Goal: Task Accomplishment & Management: Use online tool/utility

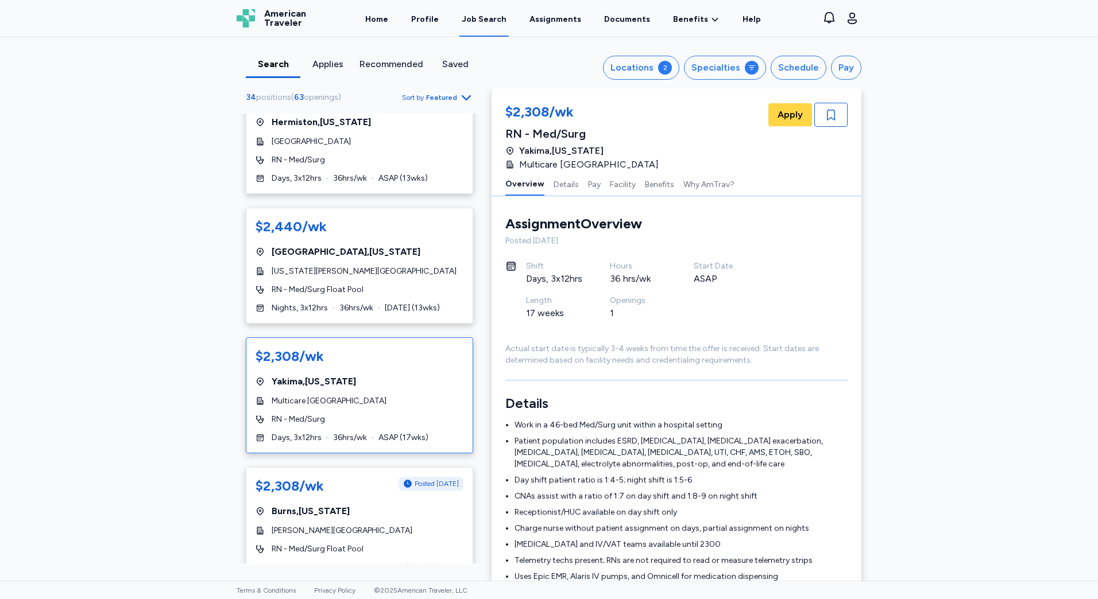
scroll to position [2526, 0]
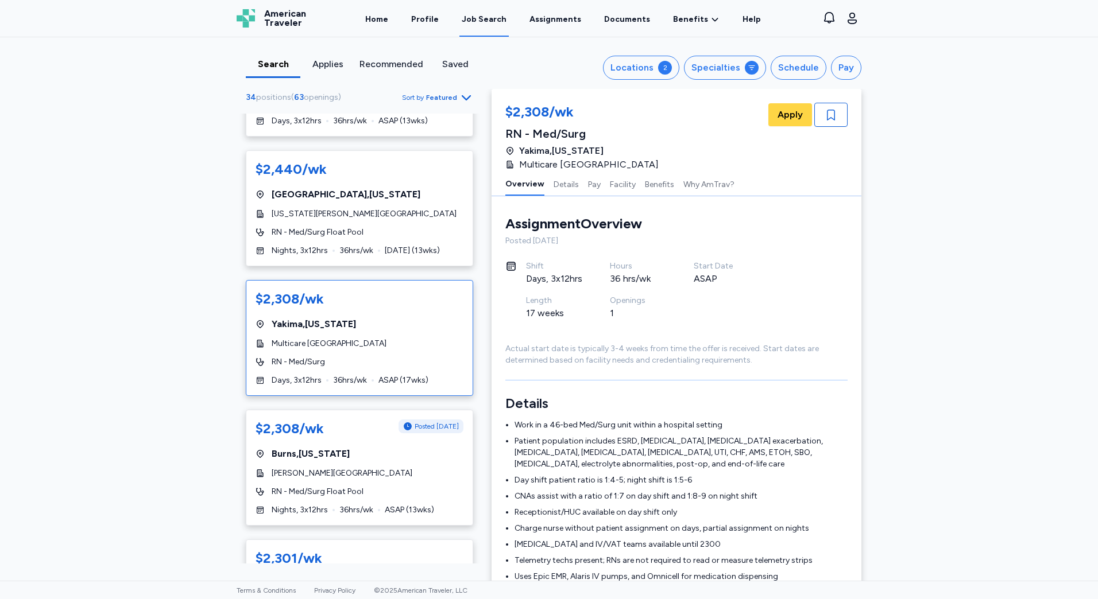
click at [396, 357] on div "RN - Med/Surg" at bounding box center [360, 362] width 208 height 11
click at [357, 359] on div "$2,308/wk Yakima , [US_STATE] Multicare [GEOGRAPHIC_DATA] RN - Med/Surg Days, 3…" at bounding box center [359, 338] width 227 height 116
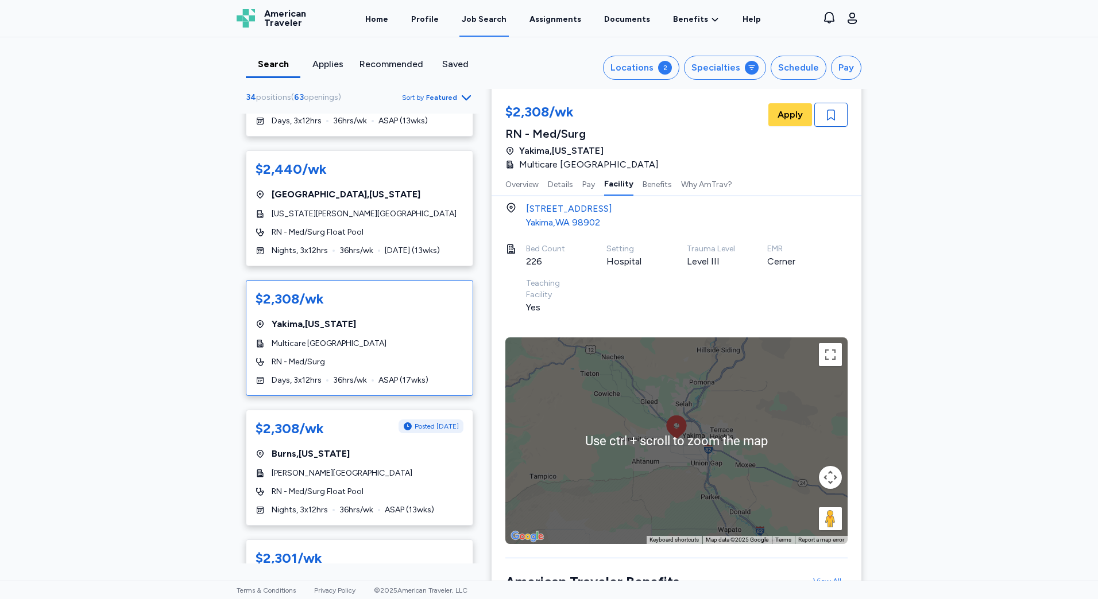
scroll to position [1263, 0]
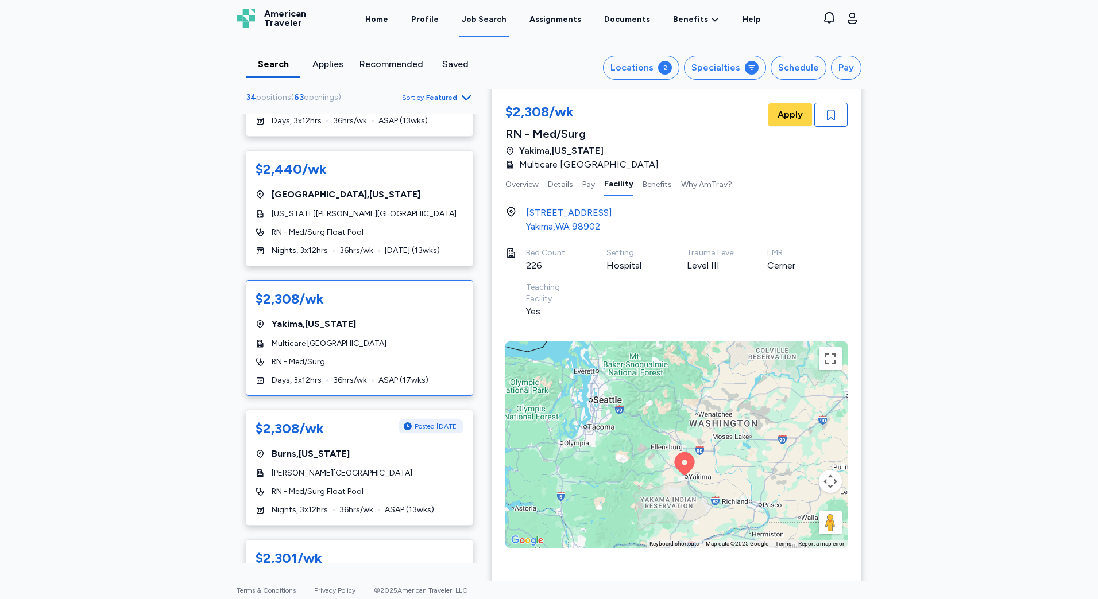
drag, startPoint x: 721, startPoint y: 448, endPoint x: 682, endPoint y: 482, distance: 52.1
click at [682, 482] on div "To activate drag with keyboard, press Alt + Enter. Once in keyboard drag state,…" at bounding box center [676, 445] width 342 height 207
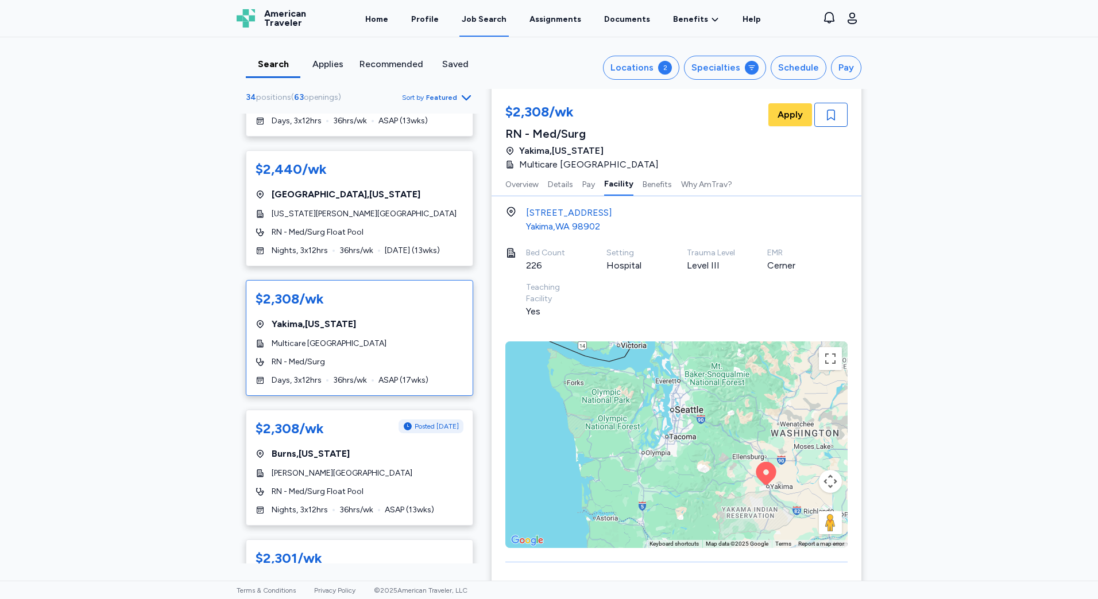
drag, startPoint x: 582, startPoint y: 478, endPoint x: 671, endPoint y: 488, distance: 89.5
click at [671, 488] on div "To activate drag with keyboard, press Alt + Enter. Once in keyboard drag state,…" at bounding box center [676, 445] width 342 height 207
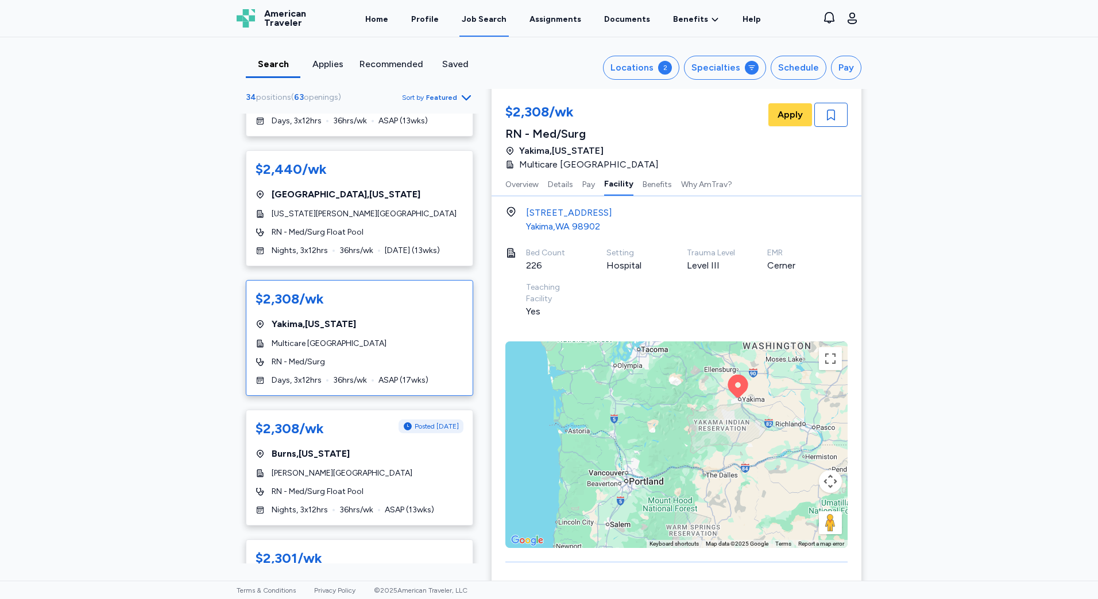
drag, startPoint x: 654, startPoint y: 502, endPoint x: 624, endPoint y: 413, distance: 93.9
click at [624, 413] on div "To activate drag with keyboard, press Alt + Enter. Once in keyboard drag state,…" at bounding box center [676, 445] width 342 height 207
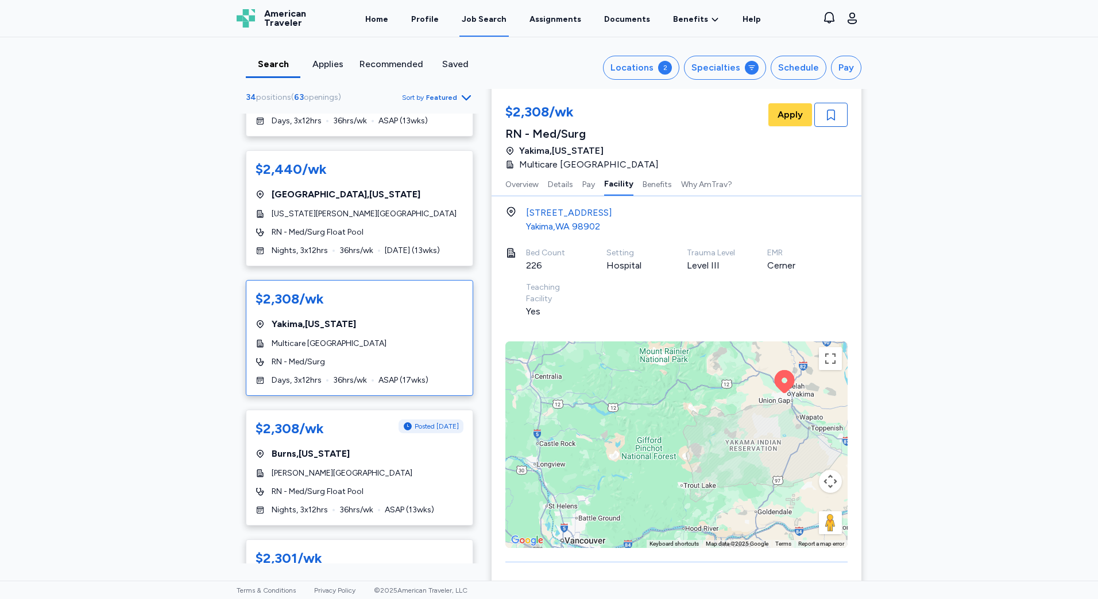
drag, startPoint x: 668, startPoint y: 419, endPoint x: 672, endPoint y: 431, distance: 13.3
click at [672, 431] on div "To activate drag with keyboard, press Alt + Enter. Once in keyboard drag state,…" at bounding box center [676, 445] width 342 height 207
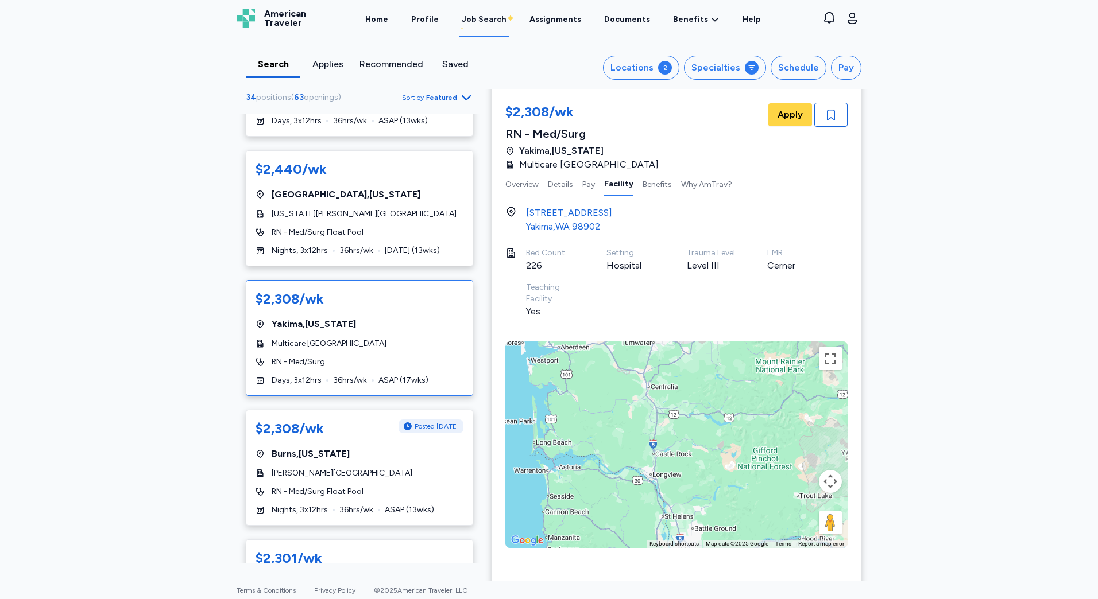
drag, startPoint x: 621, startPoint y: 447, endPoint x: 744, endPoint y: 457, distance: 123.9
click at [744, 457] on div "To activate drag with keyboard, press Alt + Enter. Once in keyboard drag state,…" at bounding box center [676, 445] width 342 height 207
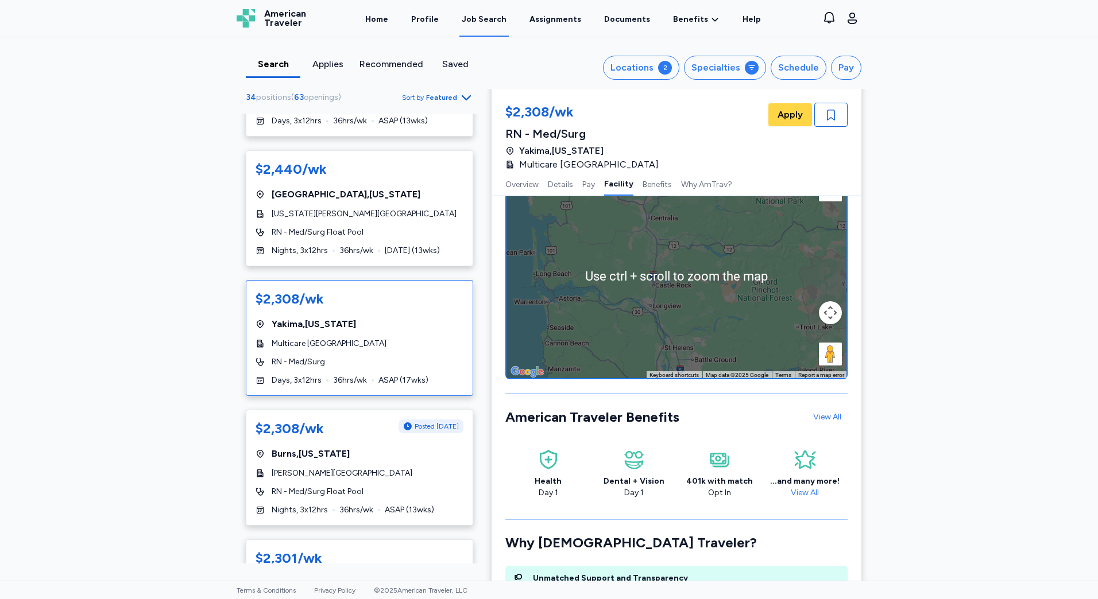
scroll to position [1435, 0]
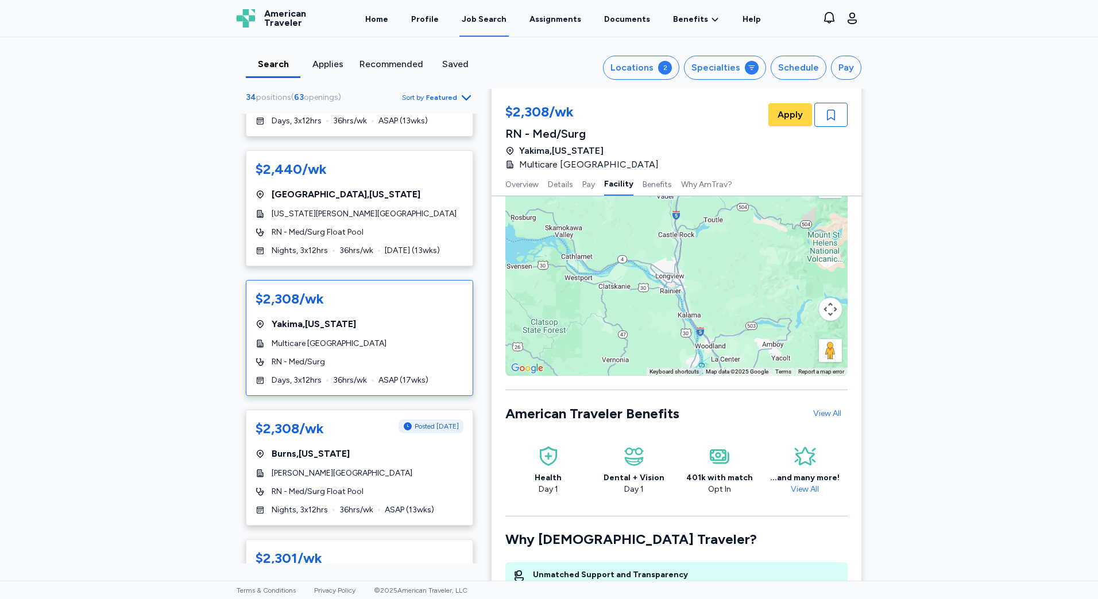
drag, startPoint x: 649, startPoint y: 324, endPoint x: 775, endPoint y: 319, distance: 126.4
click at [775, 319] on div "To activate drag with keyboard, press Alt + Enter. Once in keyboard drag state,…" at bounding box center [676, 272] width 342 height 207
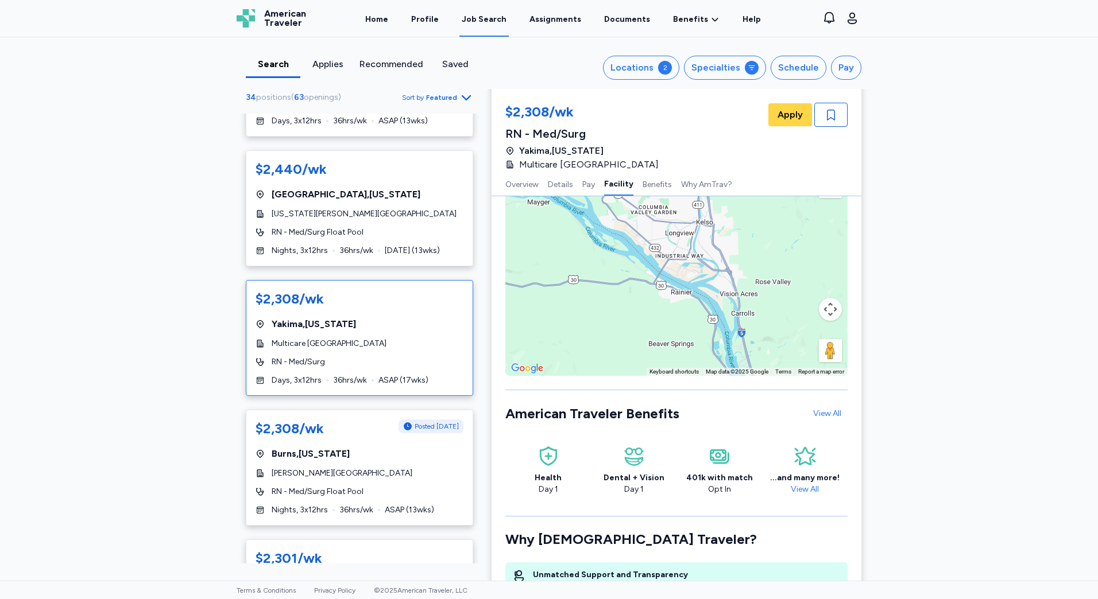
drag, startPoint x: 733, startPoint y: 254, endPoint x: 568, endPoint y: 296, distance: 170.0
click at [568, 296] on div "To activate drag with keyboard, press Alt + Enter. Once in keyboard drag state,…" at bounding box center [676, 272] width 342 height 207
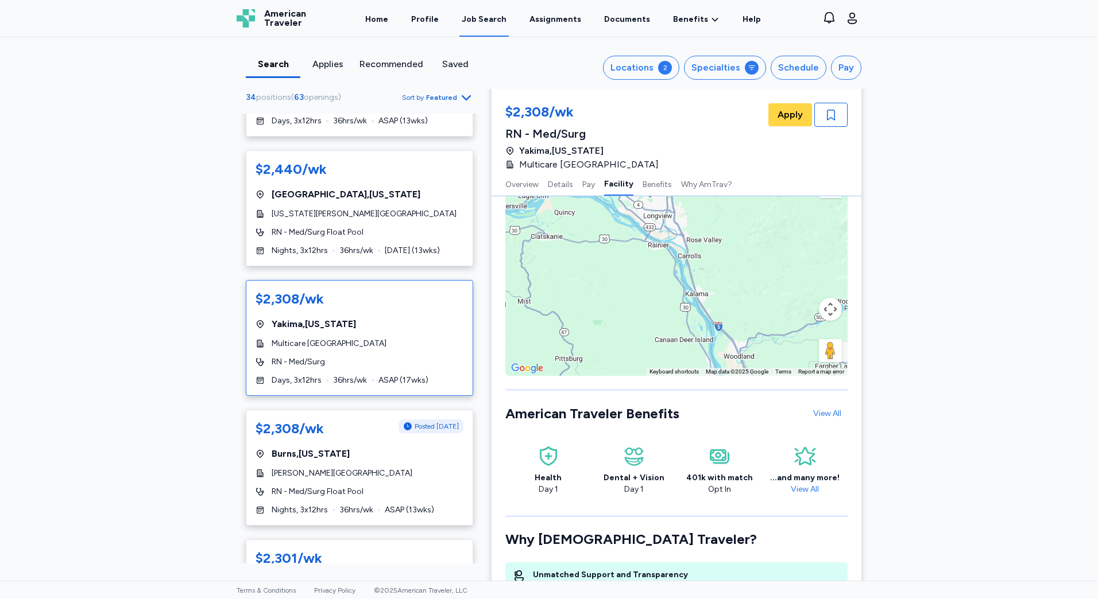
drag, startPoint x: 715, startPoint y: 306, endPoint x: 665, endPoint y: 214, distance: 104.8
click at [668, 218] on div "To activate drag with keyboard, press Alt + Enter. Once in keyboard drag state,…" at bounding box center [676, 272] width 342 height 207
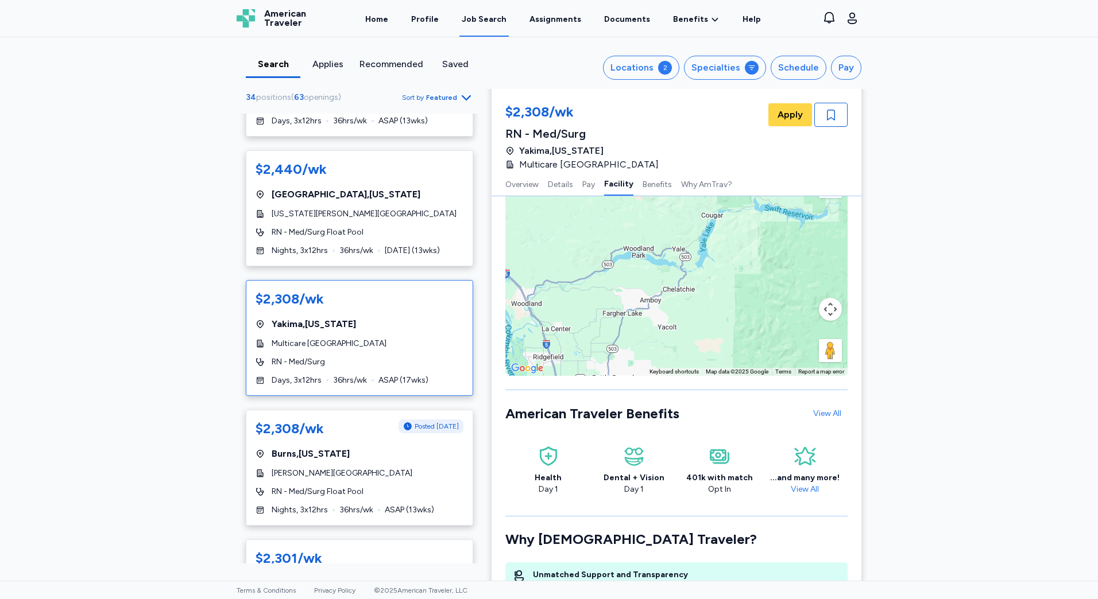
drag, startPoint x: 737, startPoint y: 264, endPoint x: 569, endPoint y: 308, distance: 173.9
click at [569, 308] on div "To activate drag with keyboard, press Alt + Enter. Once in keyboard drag state,…" at bounding box center [676, 272] width 342 height 207
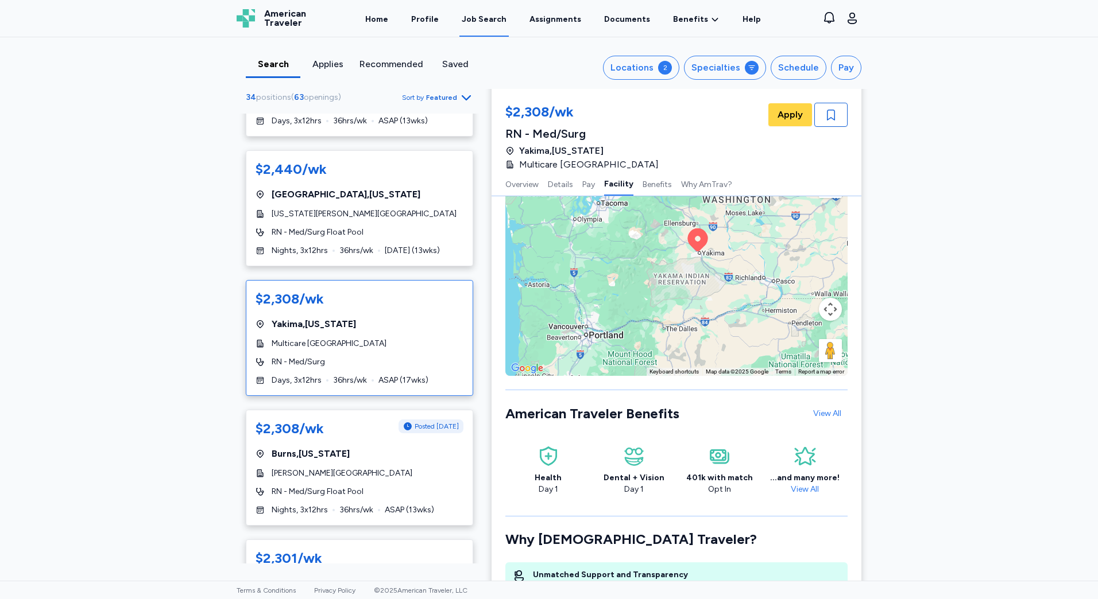
drag, startPoint x: 602, startPoint y: 276, endPoint x: 620, endPoint y: 272, distance: 18.8
click at [620, 272] on div "To activate drag with keyboard, press Alt + Enter. Once in keyboard drag state,…" at bounding box center [676, 272] width 342 height 207
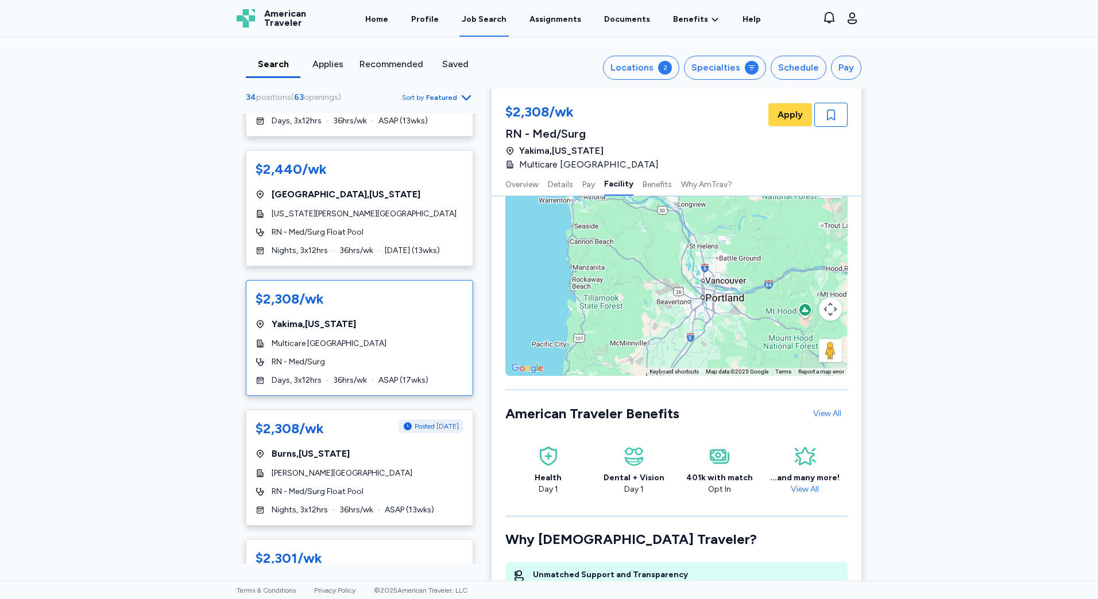
drag, startPoint x: 610, startPoint y: 316, endPoint x: 683, endPoint y: 227, distance: 114.2
click at [683, 227] on div "To activate drag with keyboard, press Alt + Enter. Once in keyboard drag state,…" at bounding box center [676, 272] width 342 height 207
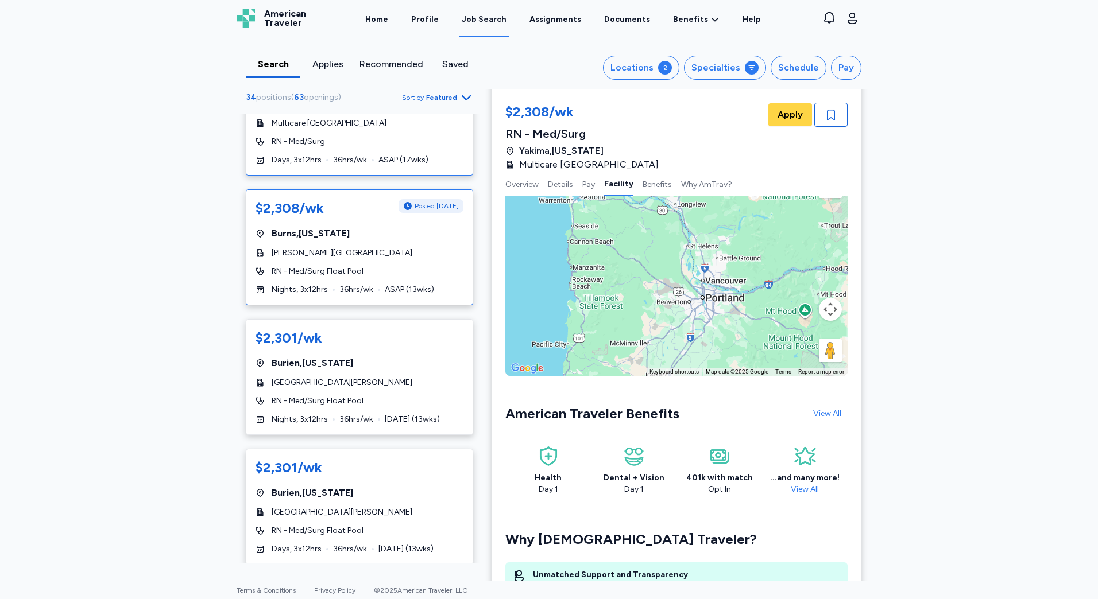
scroll to position [2756, 0]
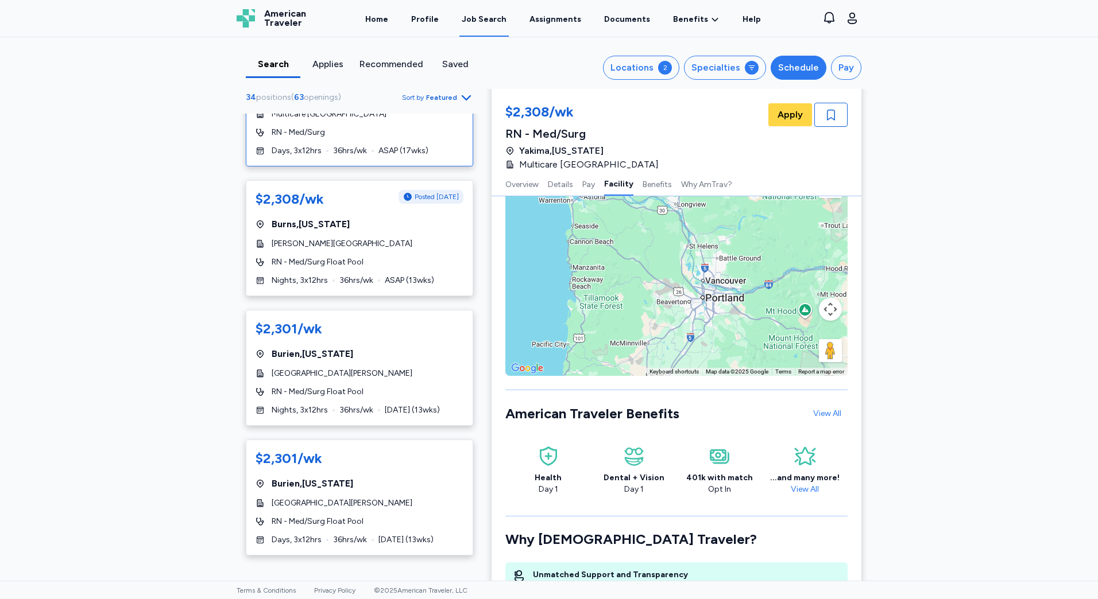
click at [813, 71] on div "Schedule" at bounding box center [798, 68] width 41 height 14
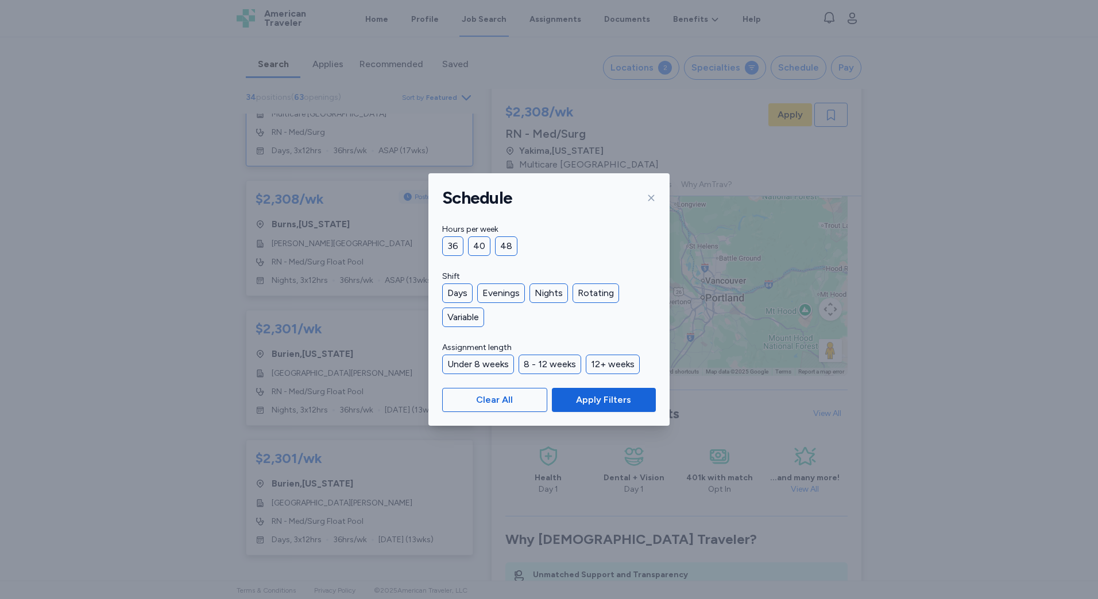
click at [651, 198] on icon at bounding box center [651, 197] width 9 height 9
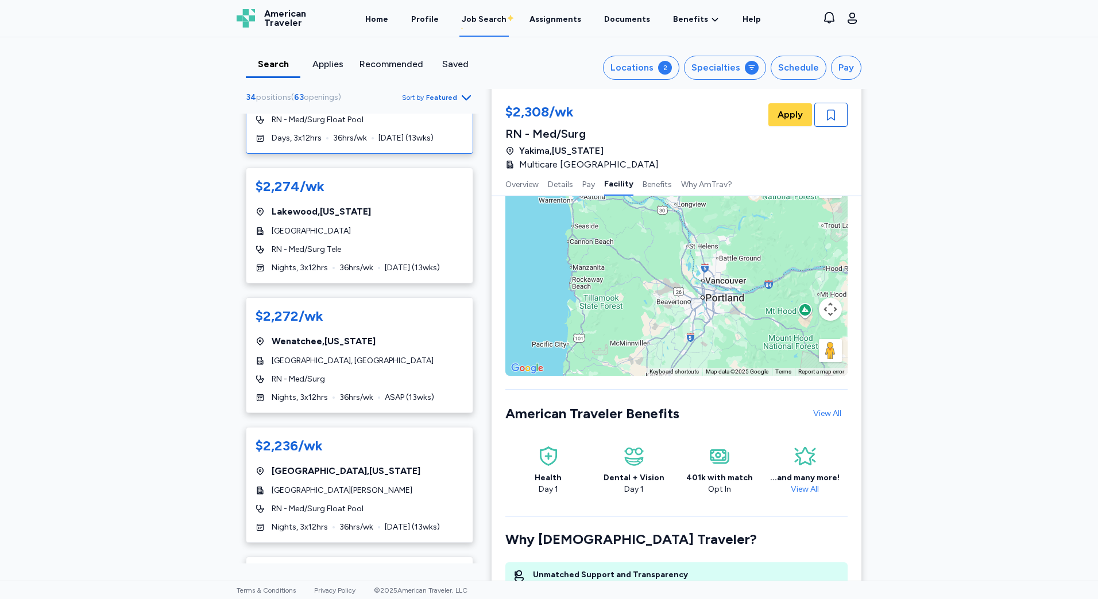
scroll to position [3502, 0]
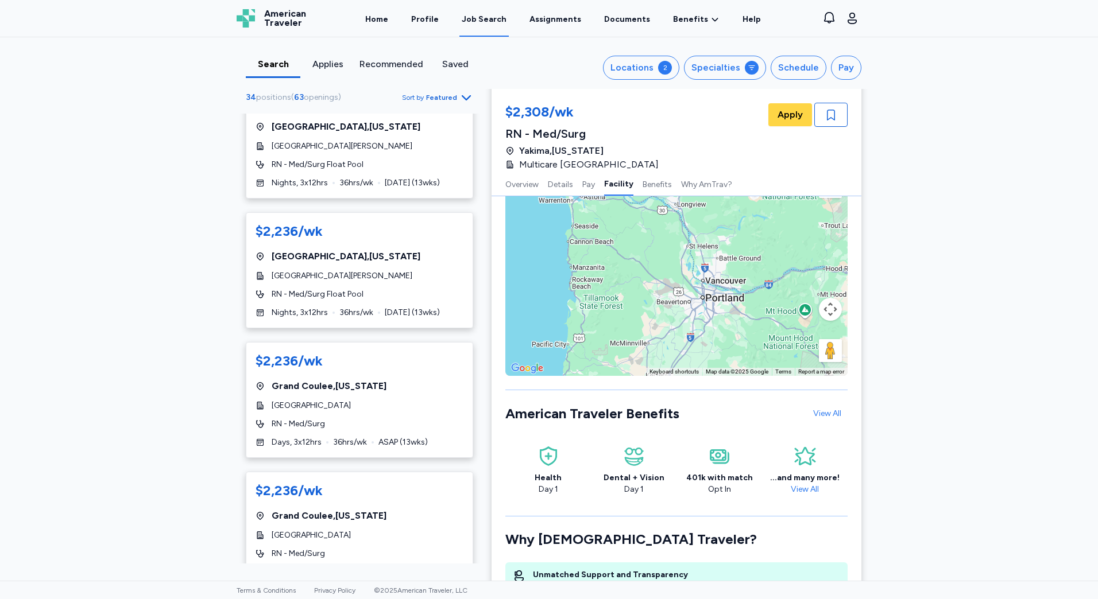
click at [452, 96] on span "Featured" at bounding box center [441, 97] width 31 height 9
click at [366, 149] on div "Highest Pay" at bounding box center [400, 148] width 138 height 23
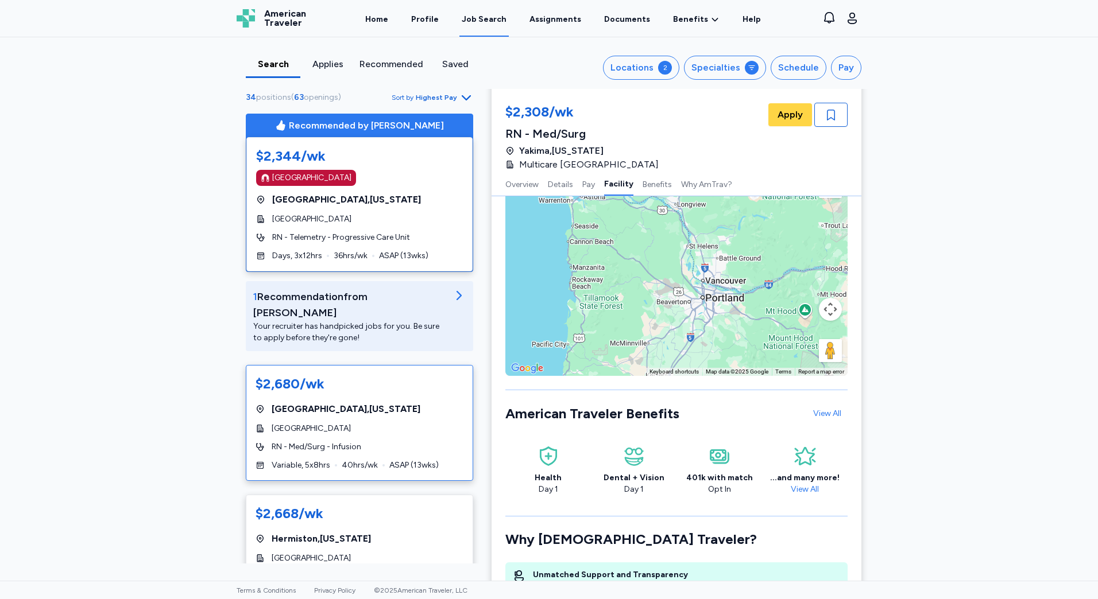
click at [363, 421] on div "$2,680/wk [GEOGRAPHIC_DATA] , [US_STATE] Samaritan [GEOGRAPHIC_DATA] RN - Med/S…" at bounding box center [359, 423] width 227 height 116
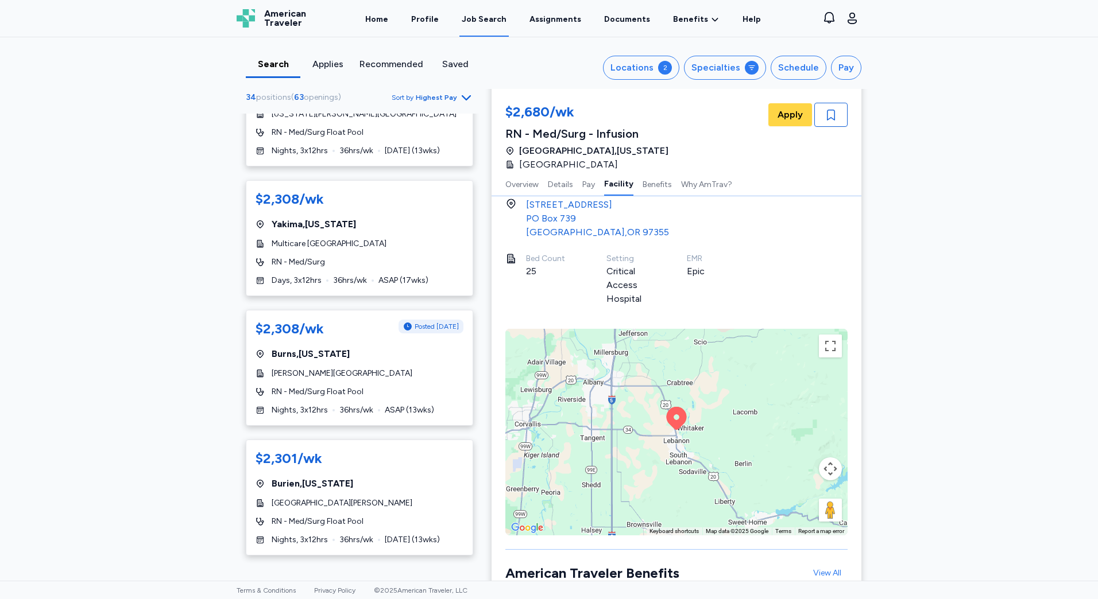
scroll to position [2756, 0]
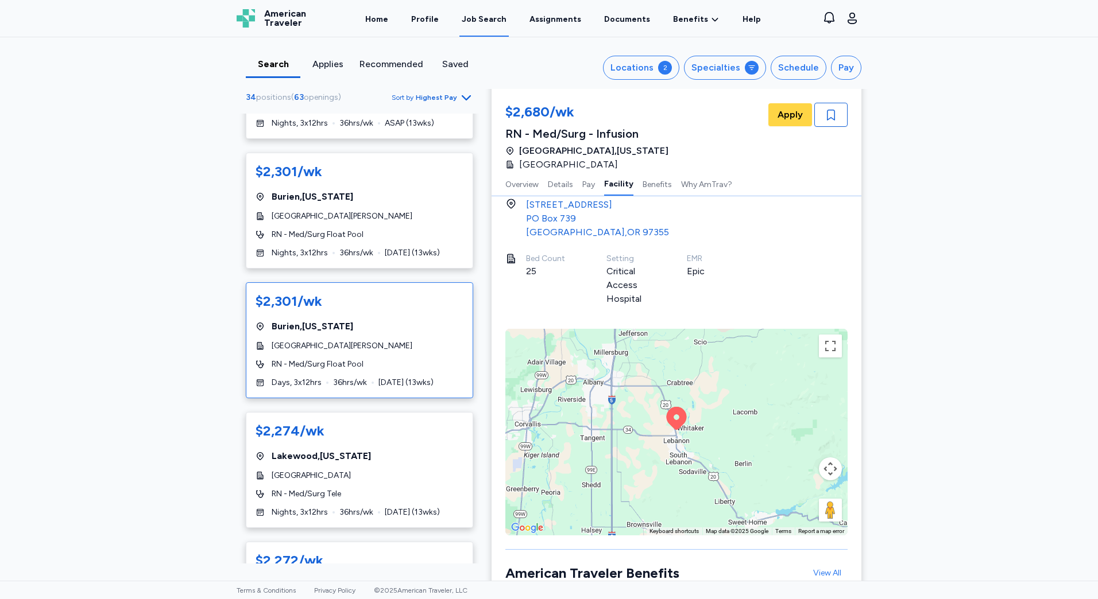
click at [356, 356] on div "$2,301/wk [GEOGRAPHIC_DATA] , [US_STATE][GEOGRAPHIC_DATA][PERSON_NAME] RN - Med…" at bounding box center [359, 340] width 227 height 116
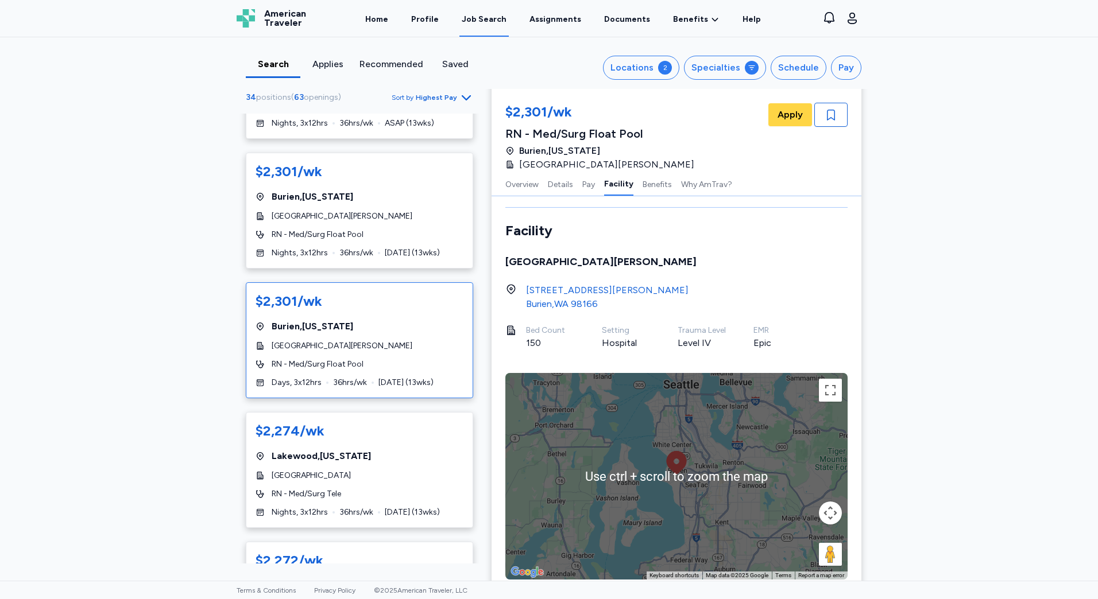
scroll to position [1150, 0]
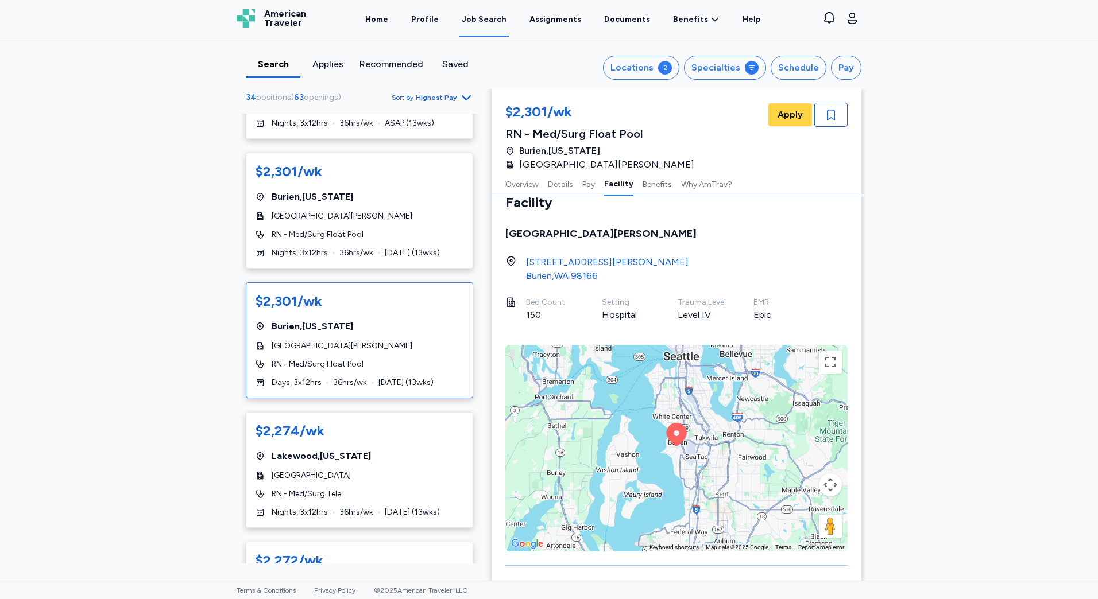
click at [947, 532] on div "Search Applies Recommended Saved Locations 2 Specialties Schedule Pay 34 positi…" at bounding box center [549, 309] width 1098 height 544
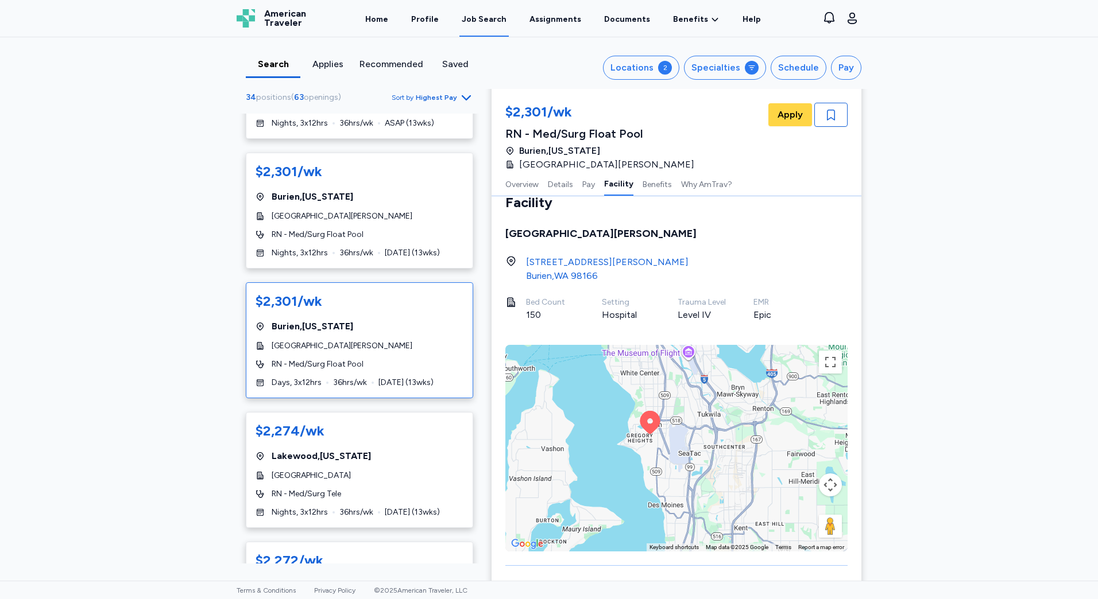
drag, startPoint x: 638, startPoint y: 423, endPoint x: 666, endPoint y: 429, distance: 28.4
click at [666, 429] on div "To activate drag with keyboard, press Alt + Enter. Once in keyboard drag state,…" at bounding box center [676, 448] width 342 height 207
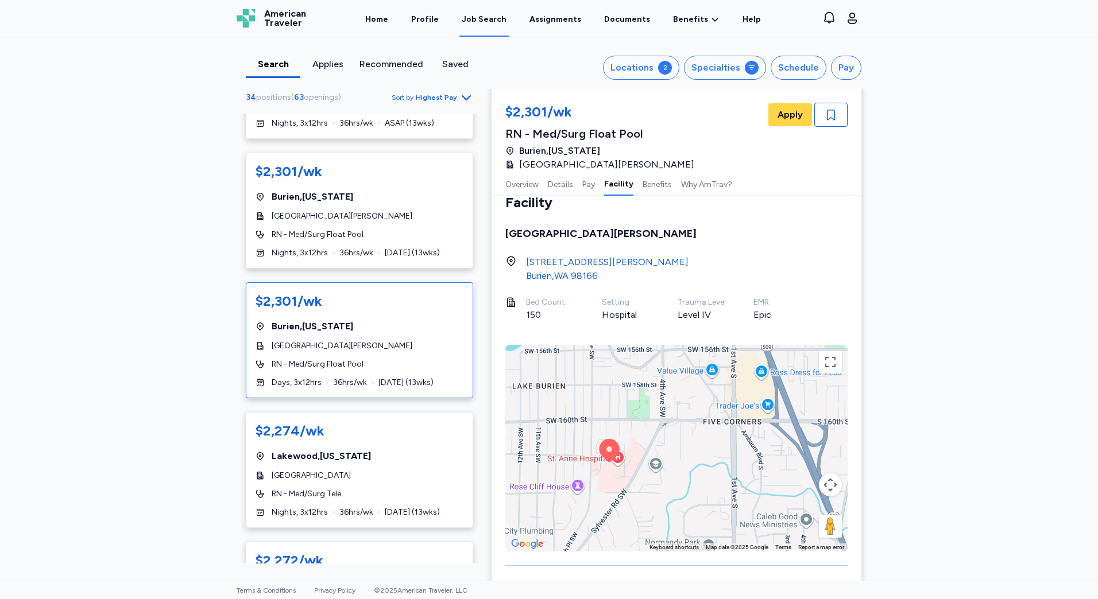
drag, startPoint x: 646, startPoint y: 372, endPoint x: 656, endPoint y: 497, distance: 125.0
click at [656, 497] on div "To activate drag with keyboard, press Alt + Enter. Once in keyboard drag state,…" at bounding box center [676, 448] width 342 height 207
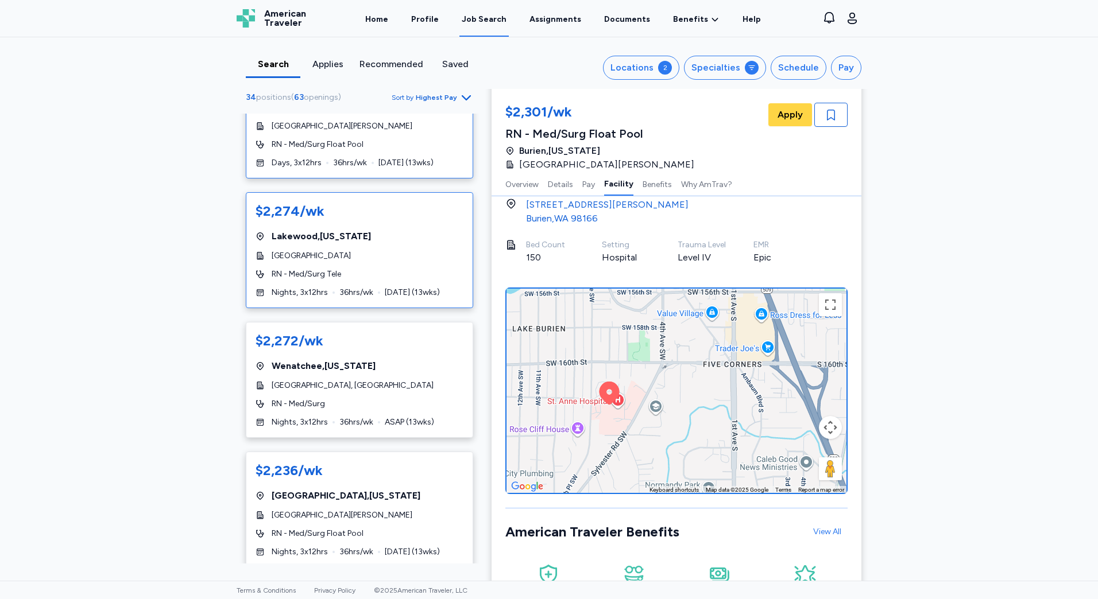
scroll to position [2986, 0]
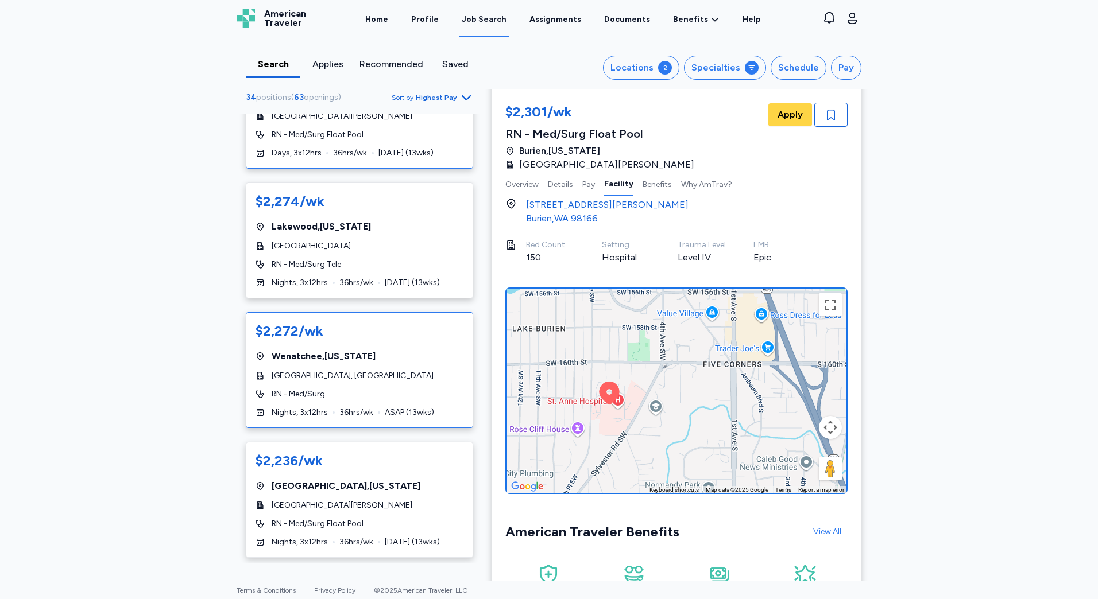
click at [347, 386] on div "$2,272/wk [GEOGRAPHIC_DATA] , [US_STATE][GEOGRAPHIC_DATA], [GEOGRAPHIC_DATA] RN…" at bounding box center [359, 370] width 227 height 116
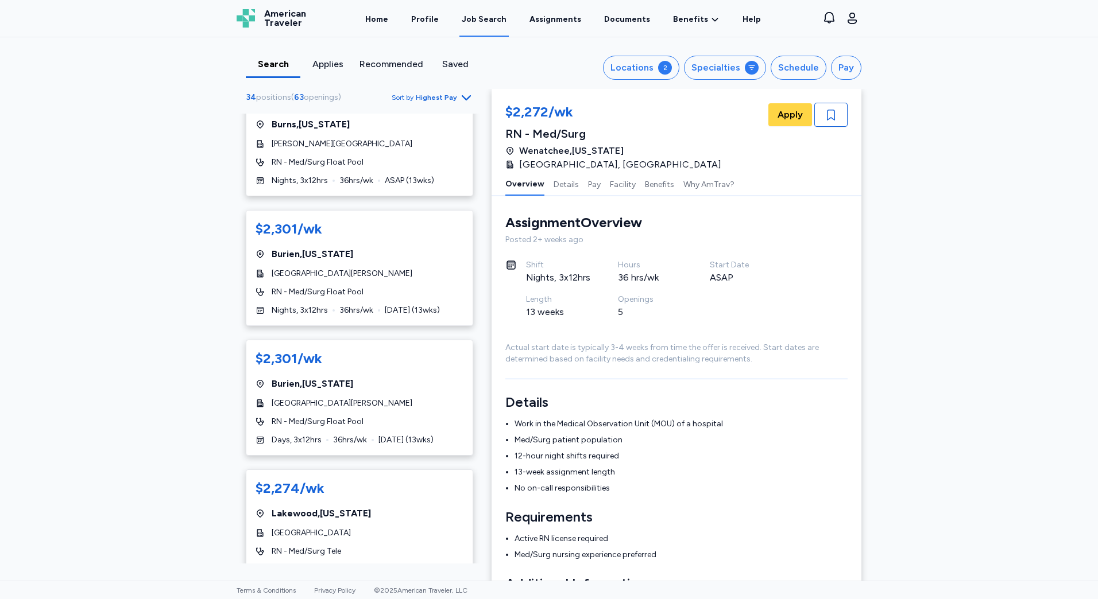
scroll to position [2412, 0]
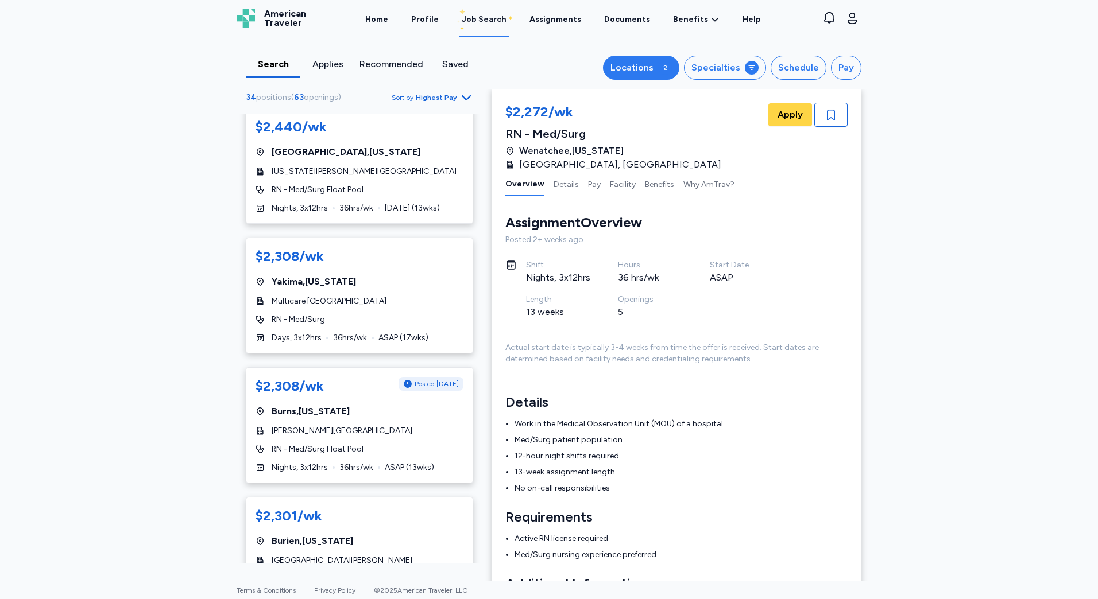
click at [663, 65] on div "2" at bounding box center [665, 68] width 14 height 14
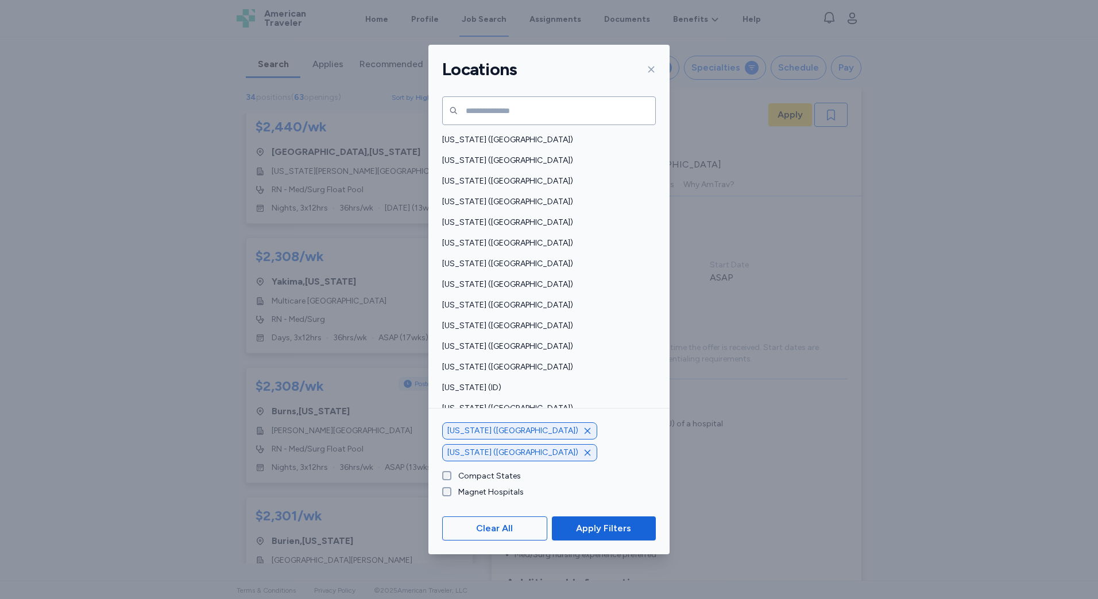
click at [590, 453] on icon "button" at bounding box center [588, 453] width 6 height 6
click at [496, 454] on div "[US_STATE] ([GEOGRAPHIC_DATA])" at bounding box center [519, 452] width 155 height 17
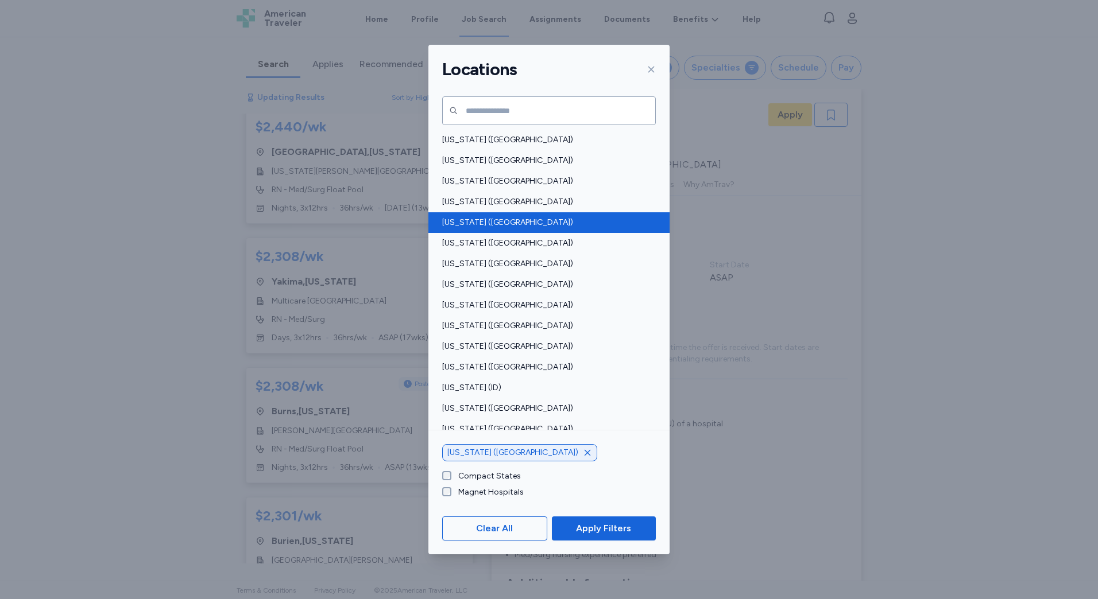
scroll to position [1166, 0]
click at [465, 220] on span "[US_STATE] ([GEOGRAPHIC_DATA])" at bounding box center [545, 222] width 207 height 11
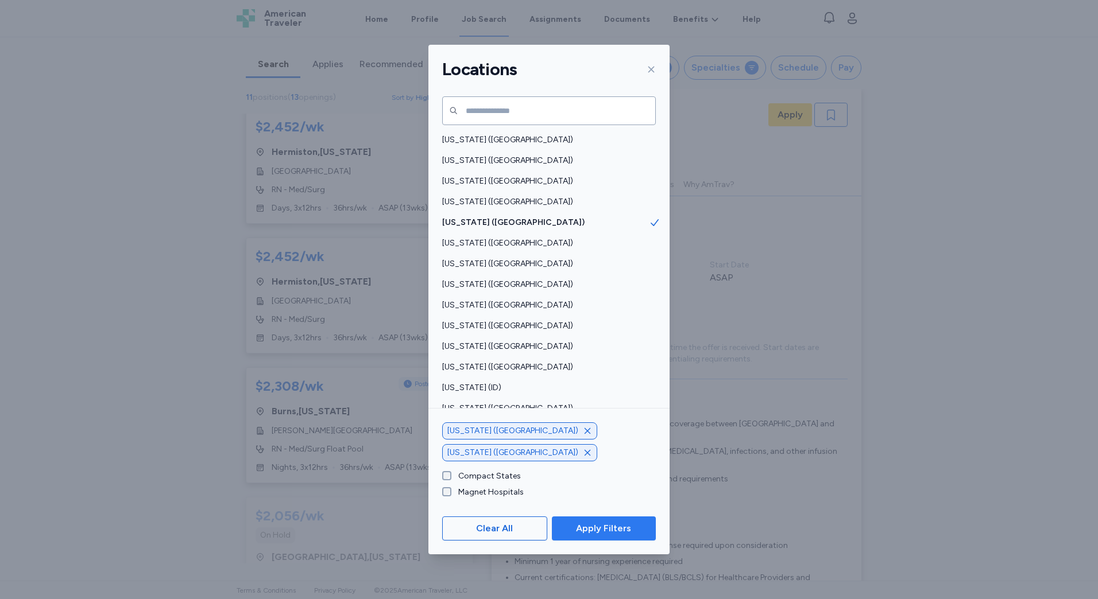
click at [602, 524] on span "Apply Filters" at bounding box center [603, 529] width 55 height 14
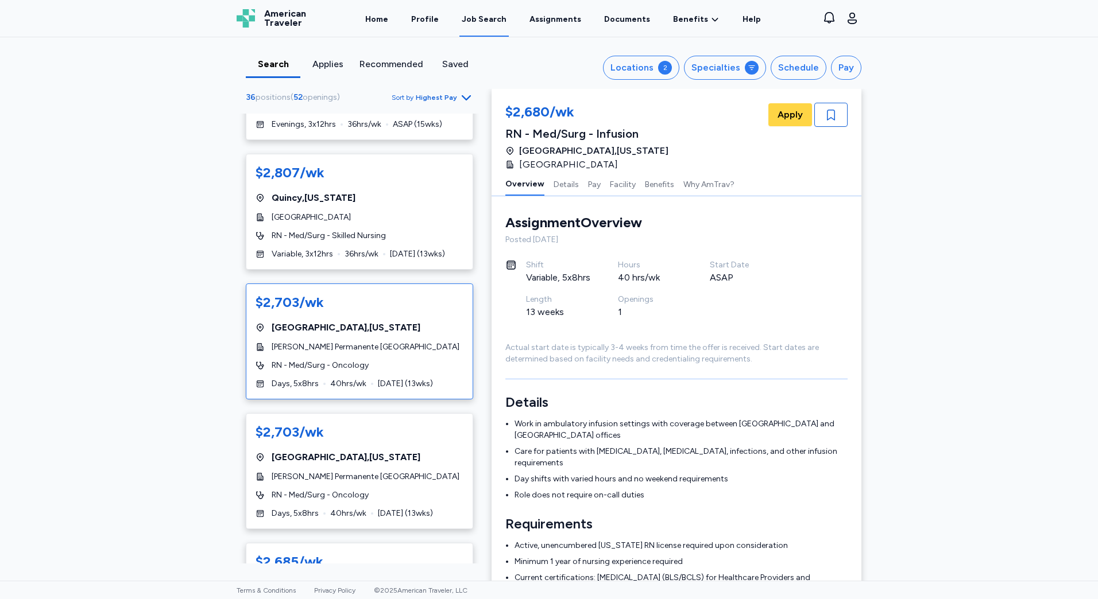
scroll to position [632, 0]
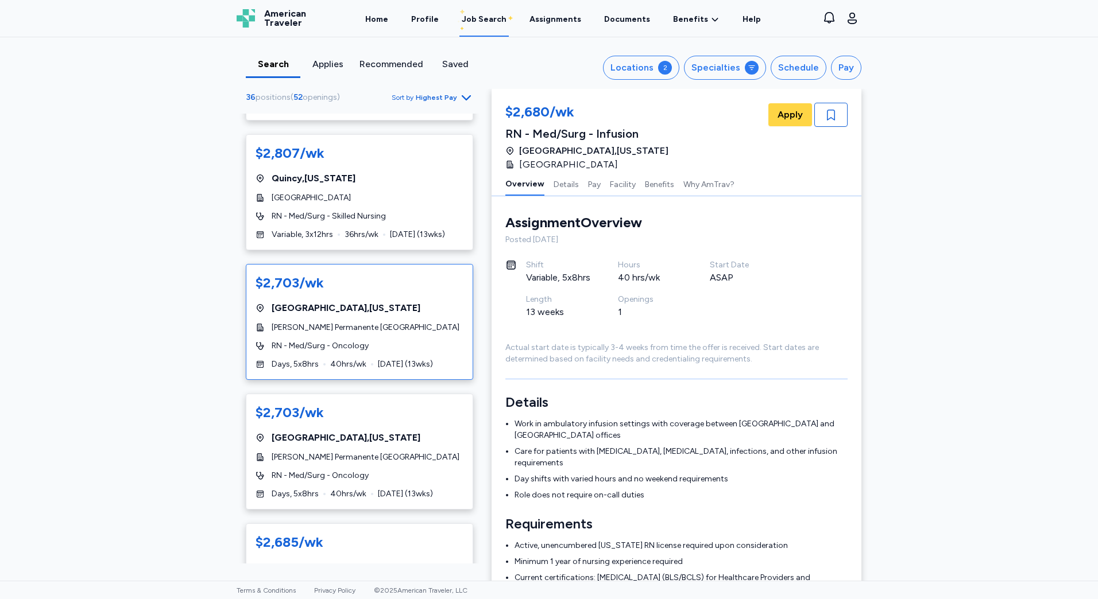
click at [386, 340] on div "RN - Med/Surg - Oncology" at bounding box center [360, 345] width 208 height 11
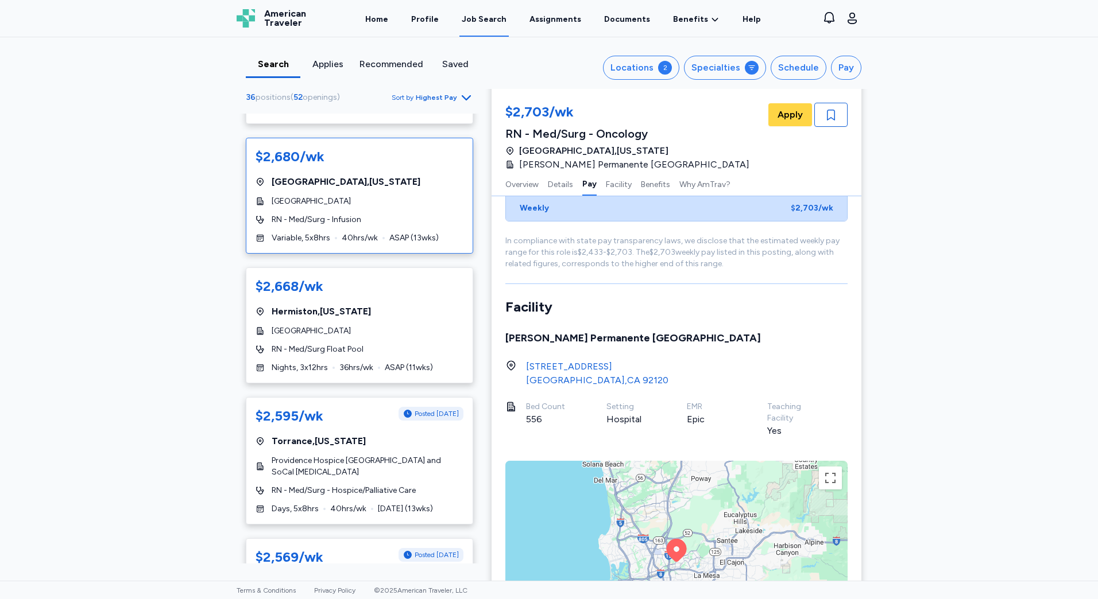
scroll to position [1321, 0]
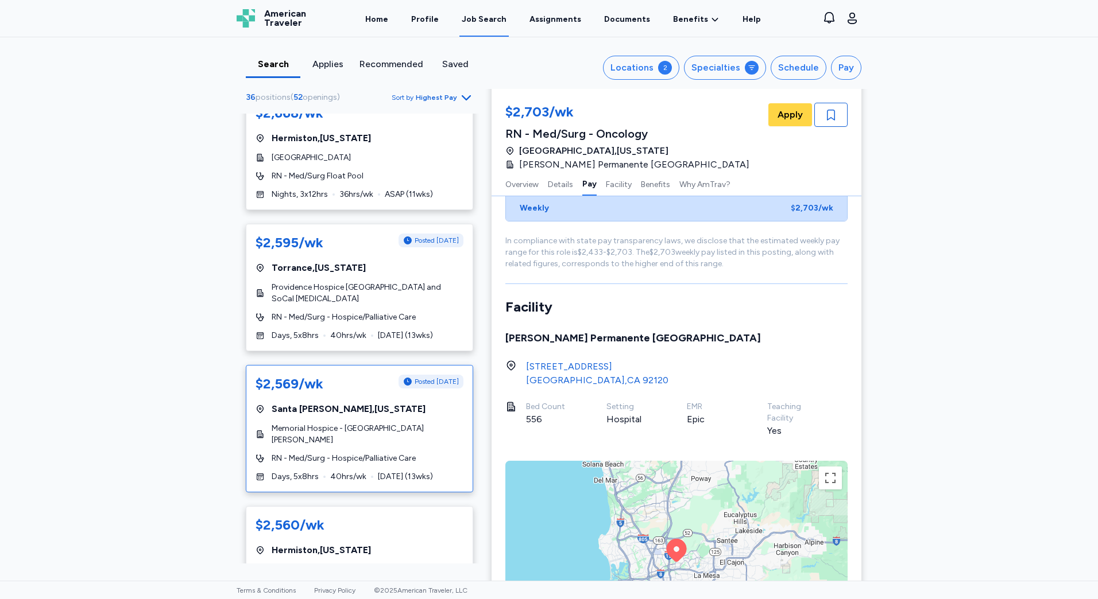
click at [353, 409] on div "$2,569/wk Posted [DATE] [GEOGRAPHIC_DATA] , [US_STATE] Memorial Hospice - [GEOG…" at bounding box center [359, 428] width 227 height 127
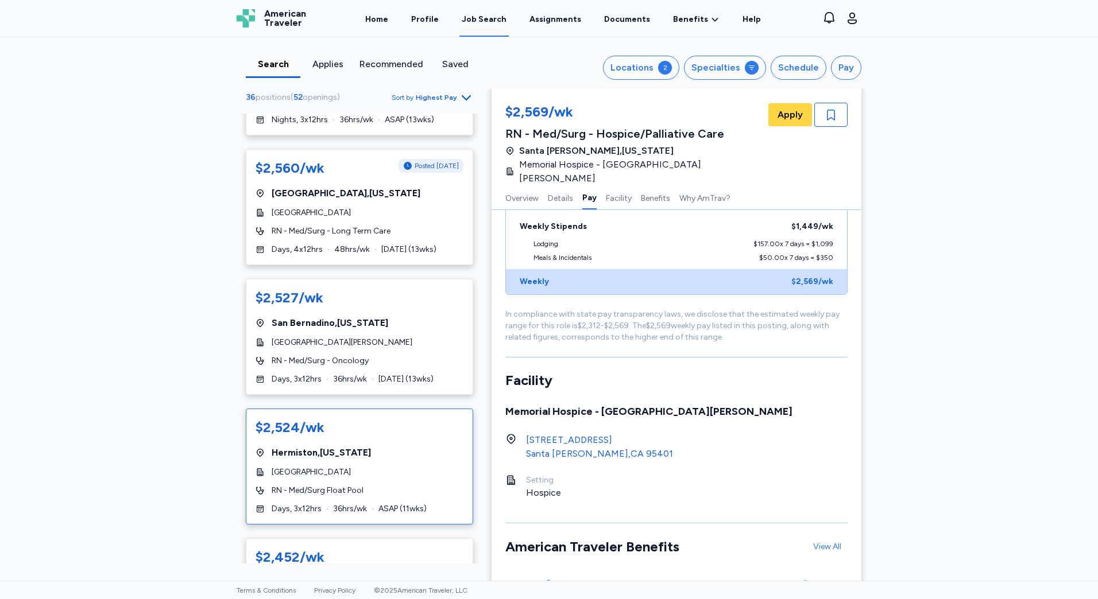
scroll to position [1780, 0]
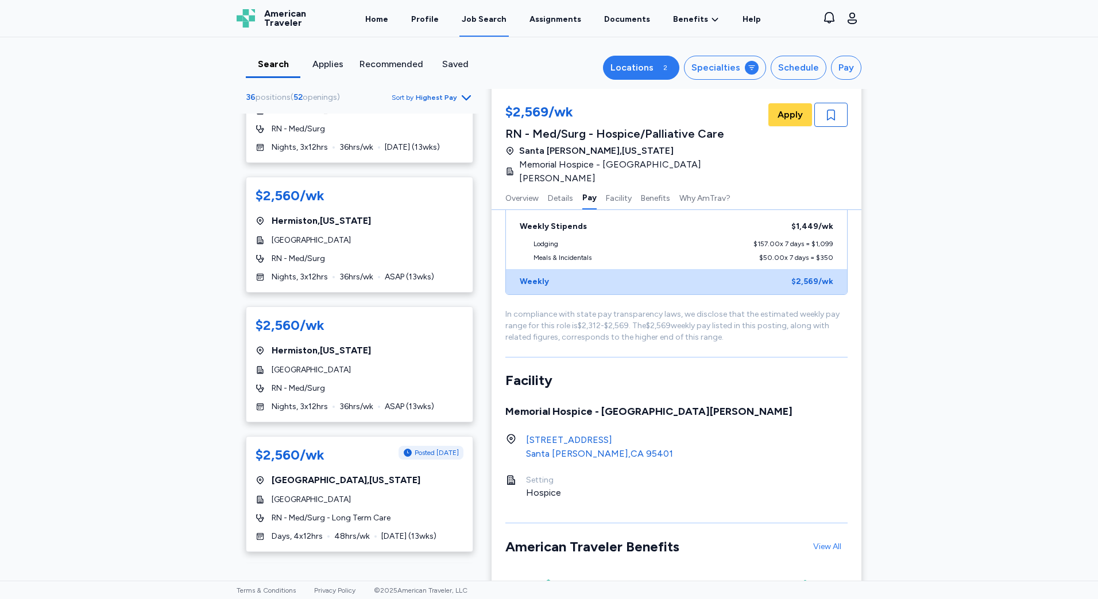
click at [624, 60] on button "Locations 2" at bounding box center [641, 68] width 76 height 24
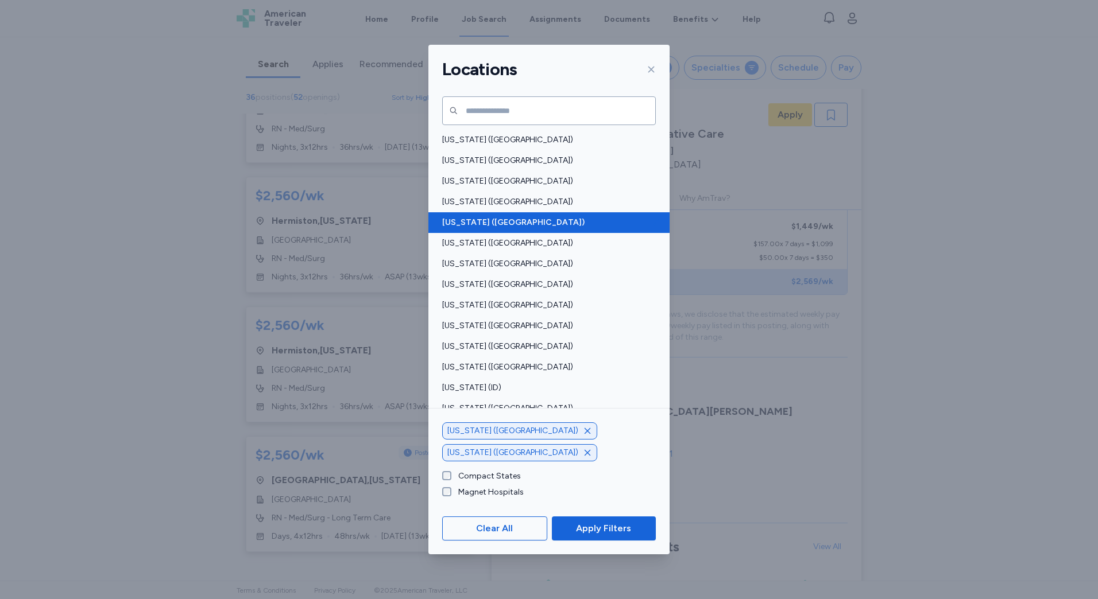
click at [591, 223] on span "[US_STATE] ([GEOGRAPHIC_DATA])" at bounding box center [545, 222] width 207 height 11
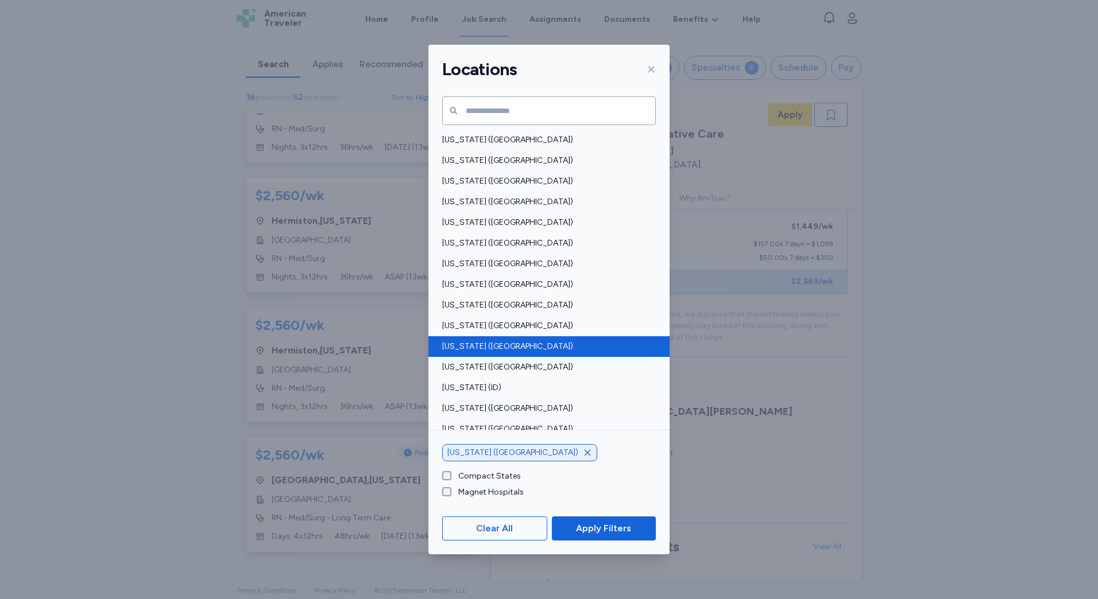
scroll to position [601, 0]
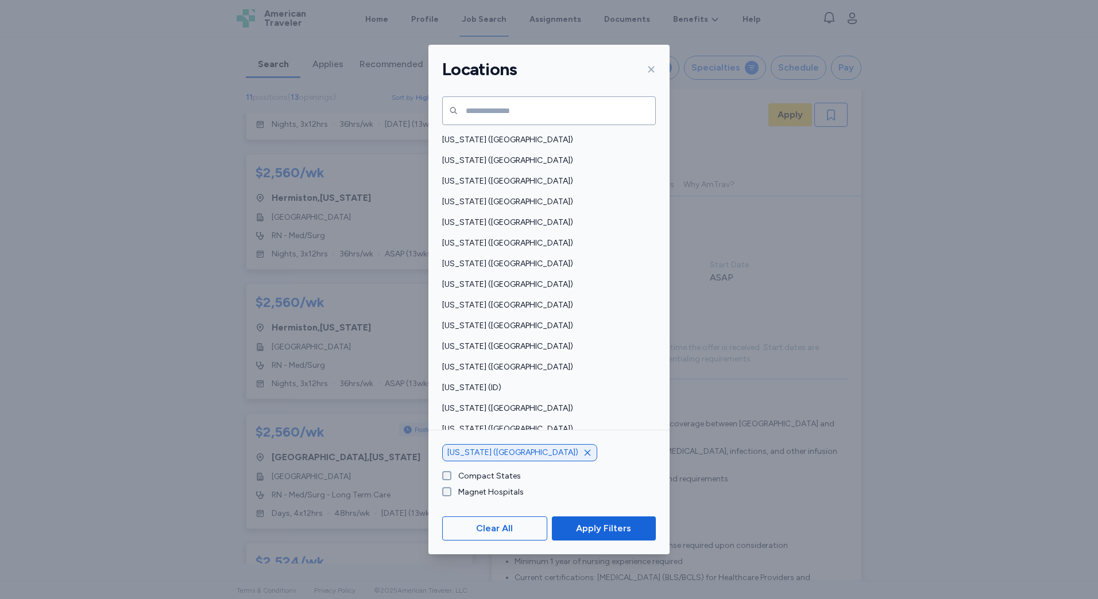
click at [583, 456] on icon "button" at bounding box center [587, 452] width 9 height 9
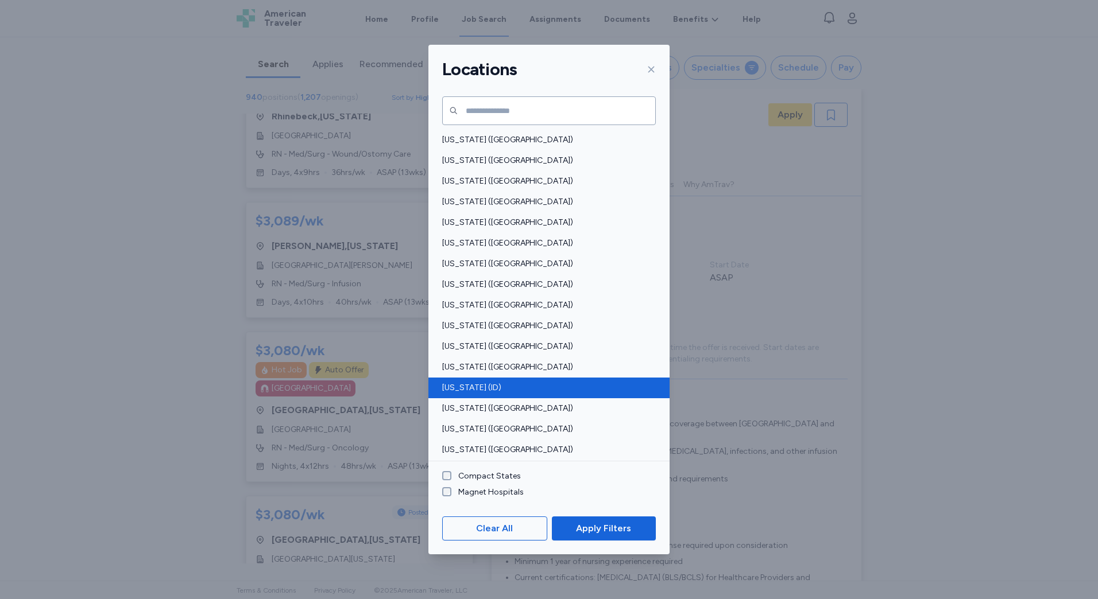
click at [494, 381] on div "[US_STATE] (ID)" at bounding box center [548, 388] width 241 height 21
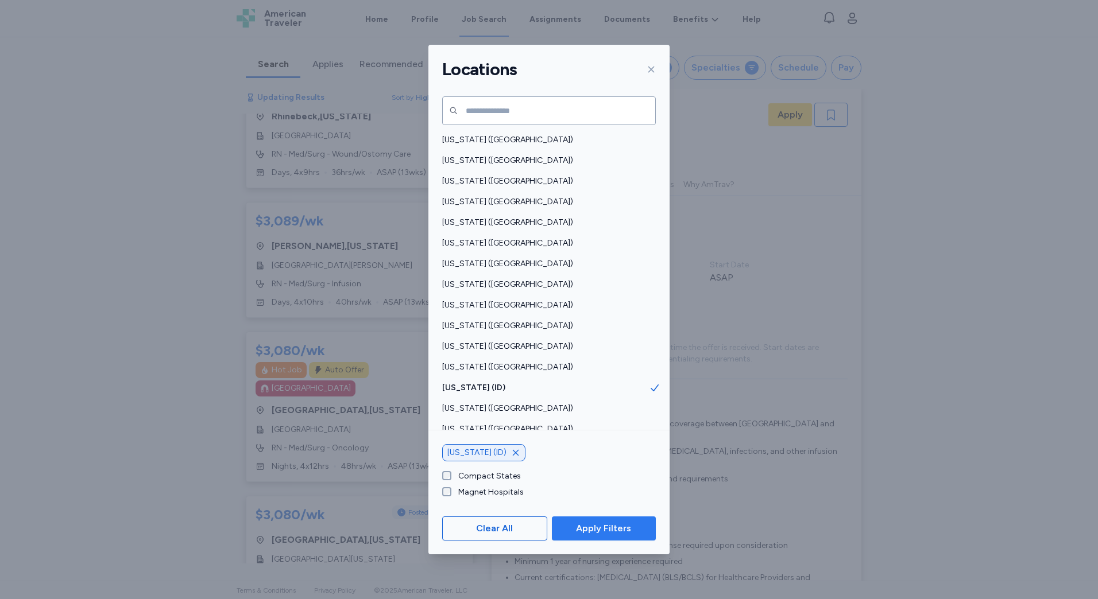
click at [595, 528] on span "Apply Filters" at bounding box center [603, 529] width 55 height 14
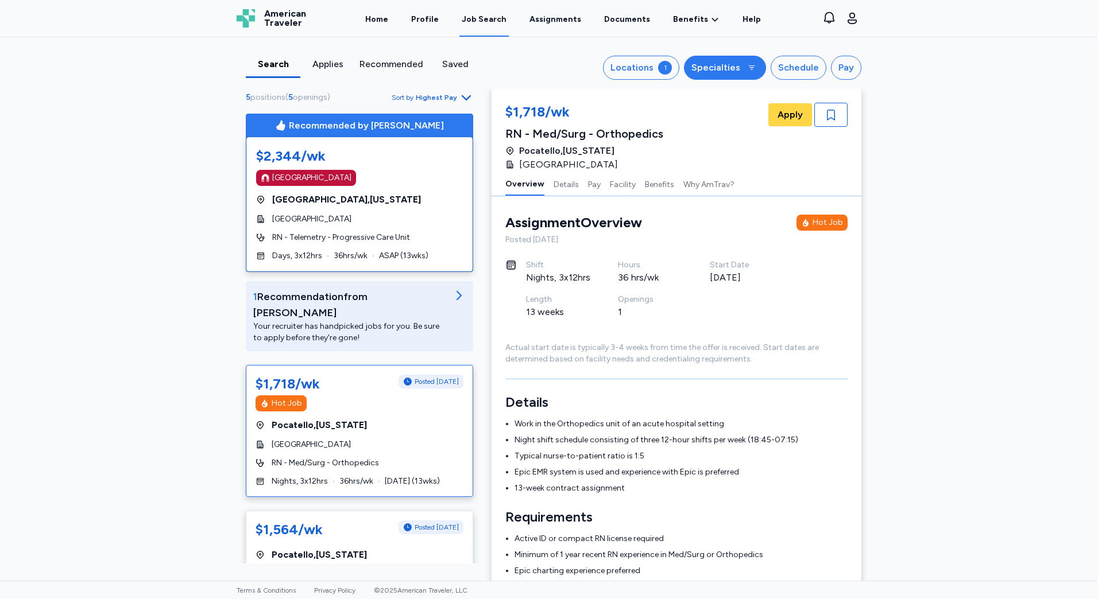
click at [718, 64] on div "Specialties" at bounding box center [715, 68] width 49 height 14
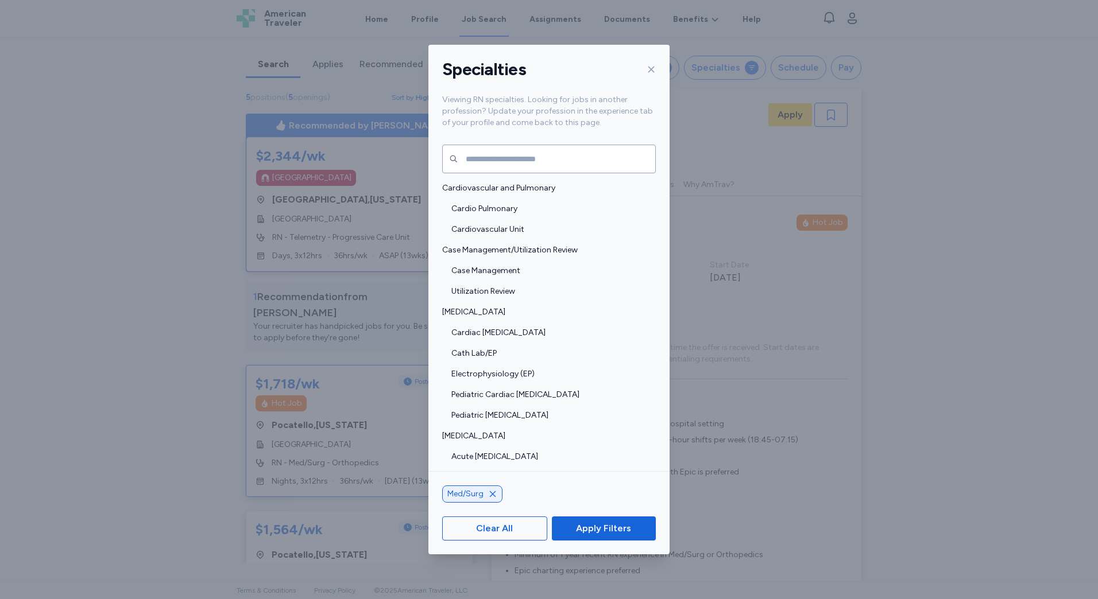
click at [648, 64] on div at bounding box center [649, 69] width 14 height 18
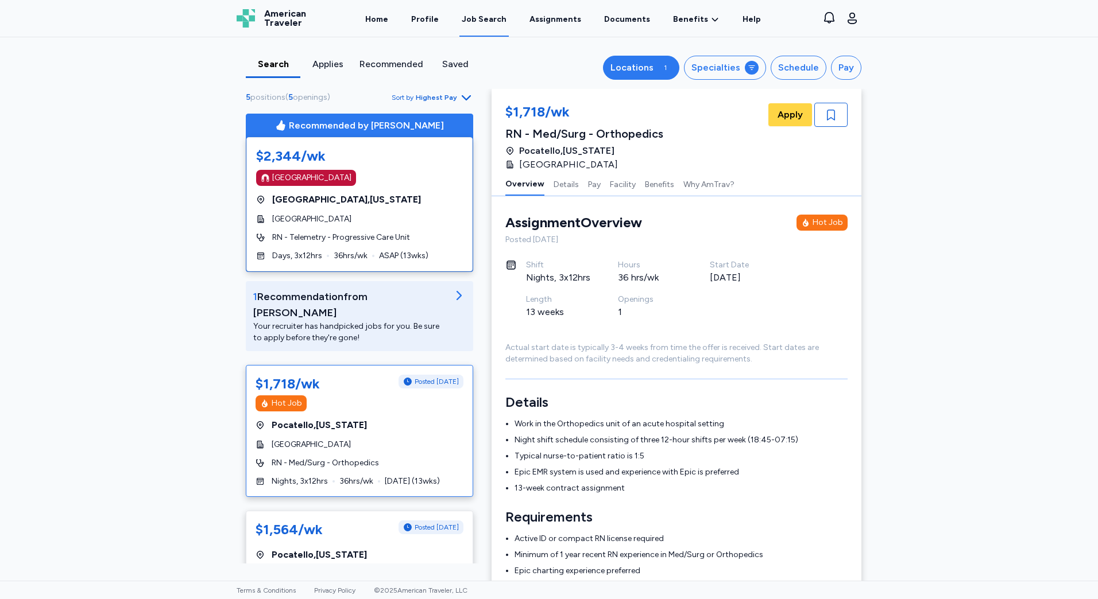
click at [672, 71] on button "Locations 1" at bounding box center [641, 68] width 76 height 24
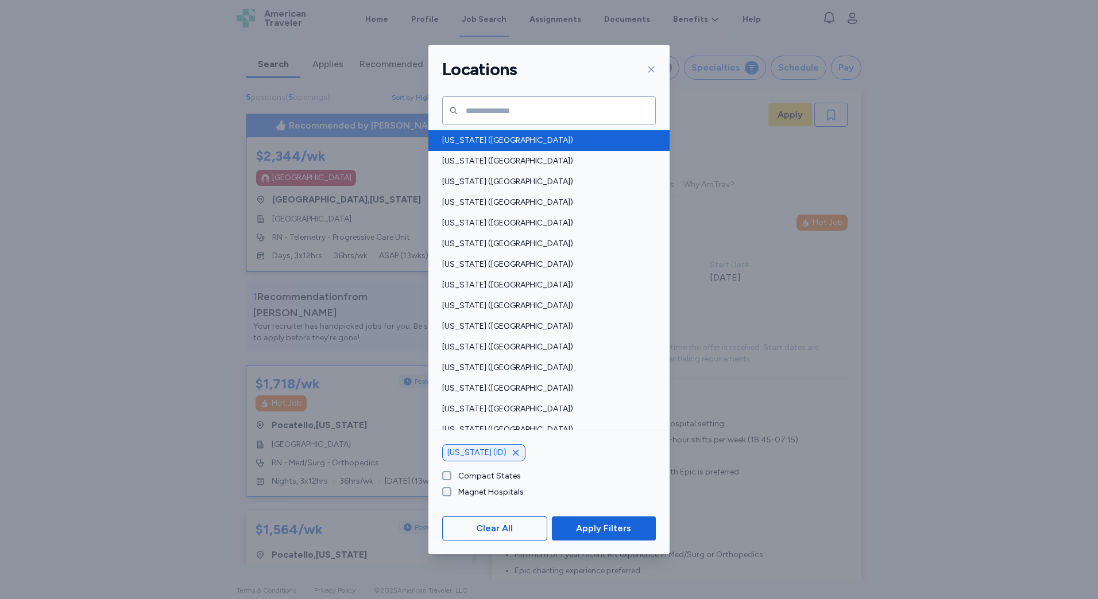
scroll to position [517, 0]
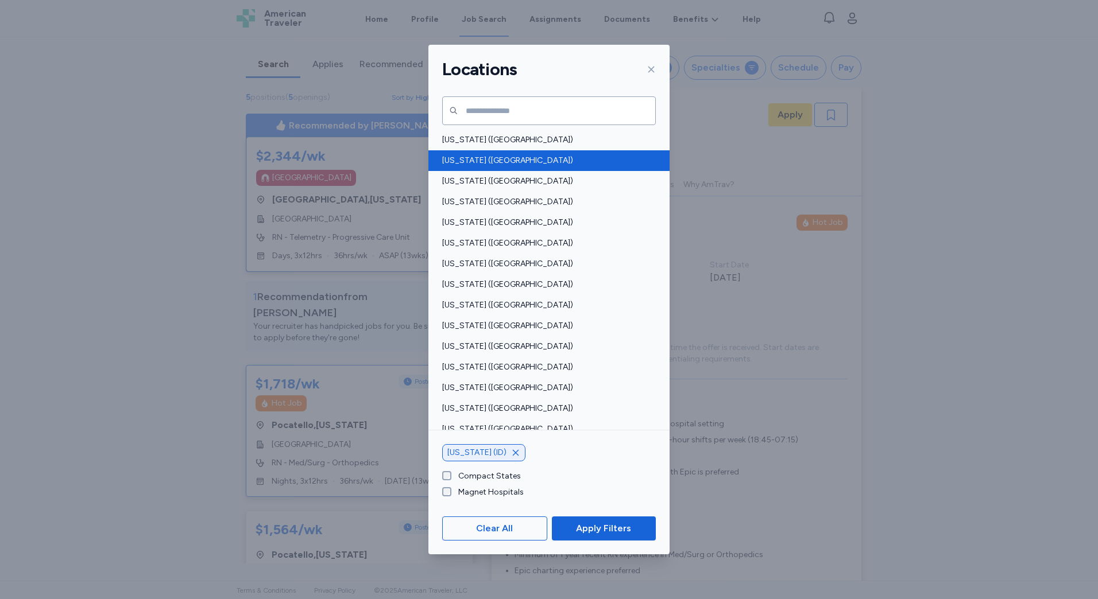
click at [556, 156] on span "[US_STATE] ([GEOGRAPHIC_DATA])" at bounding box center [545, 160] width 207 height 11
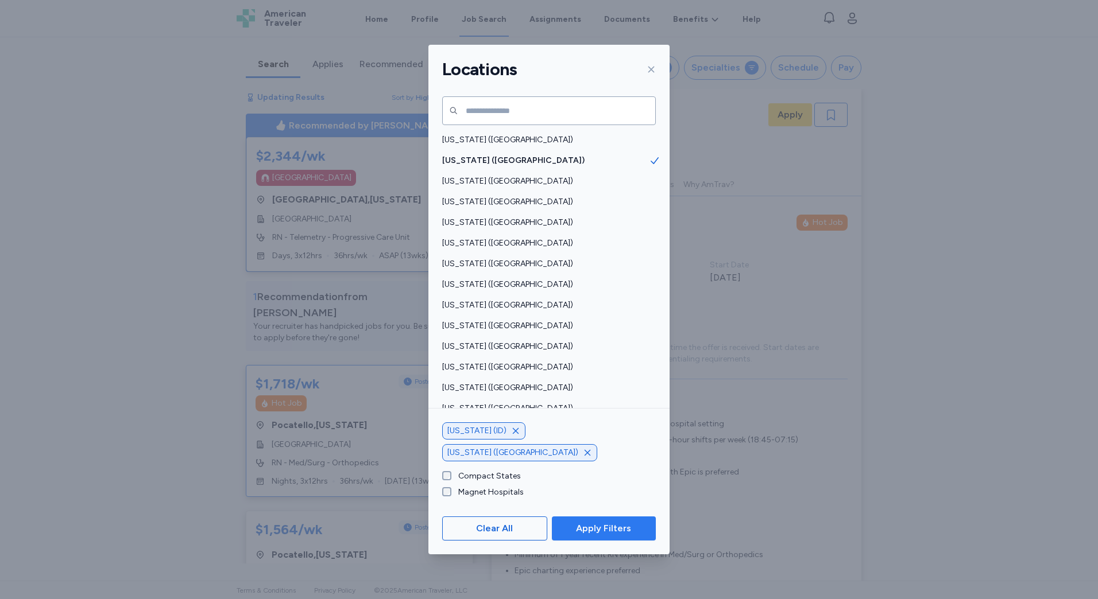
click at [600, 527] on span "Apply Filters" at bounding box center [603, 529] width 55 height 14
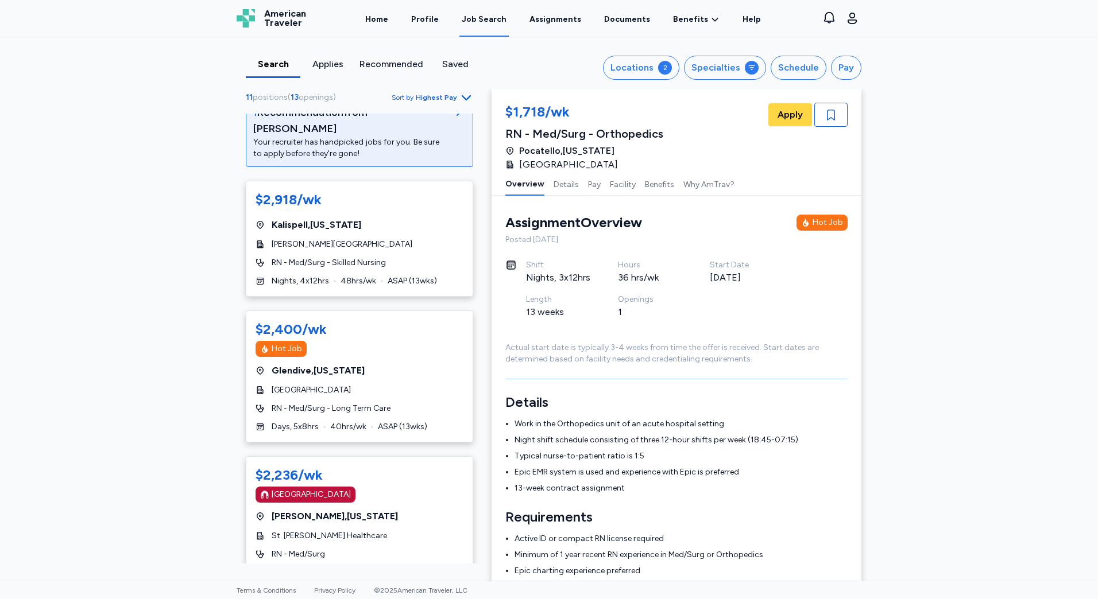
scroll to position [230, 0]
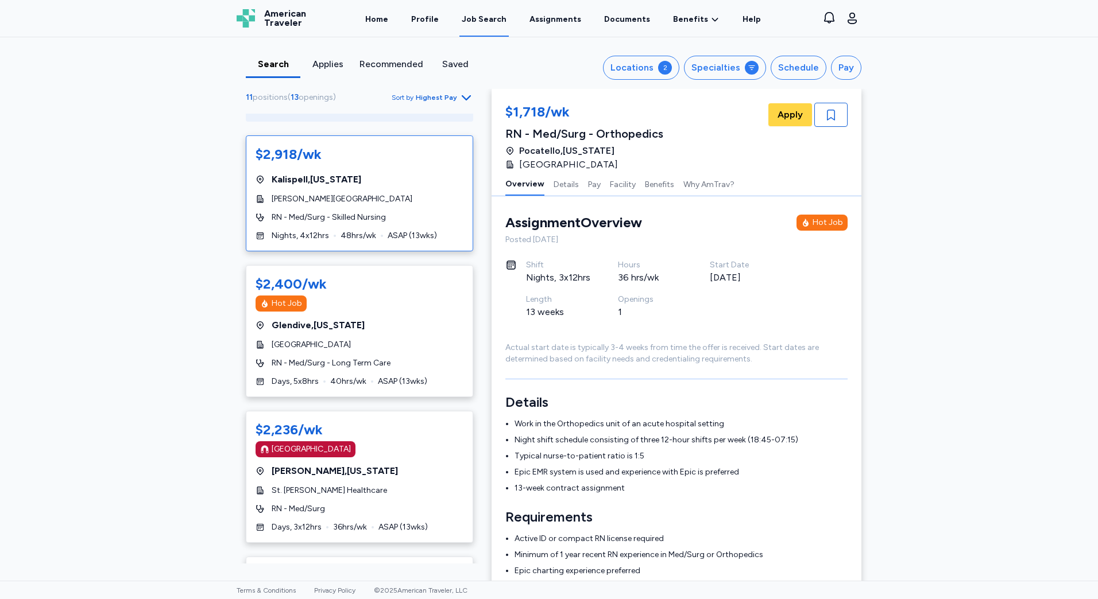
click at [365, 230] on span "48 hrs/wk" at bounding box center [358, 235] width 36 height 11
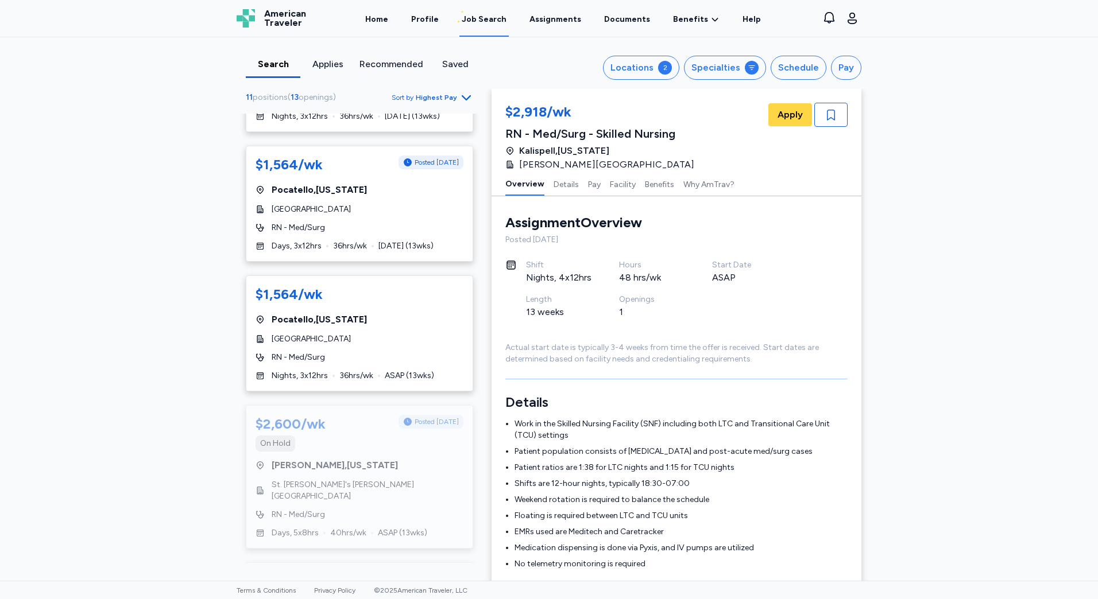
scroll to position [1263, 0]
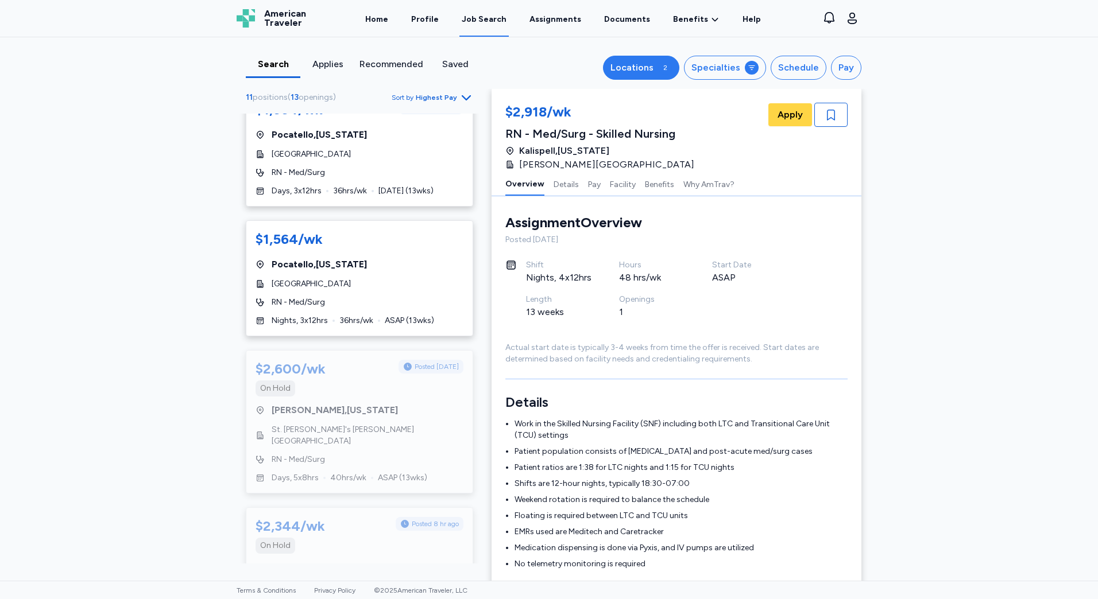
click at [648, 63] on div "Locations" at bounding box center [631, 68] width 43 height 14
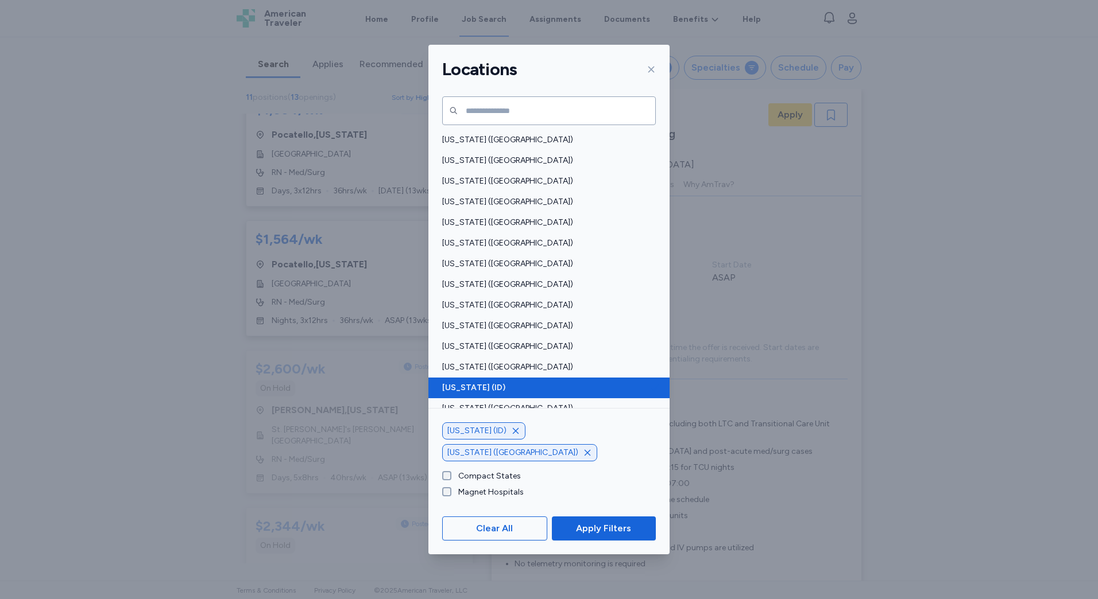
click at [617, 392] on span "[US_STATE] (ID)" at bounding box center [545, 387] width 207 height 11
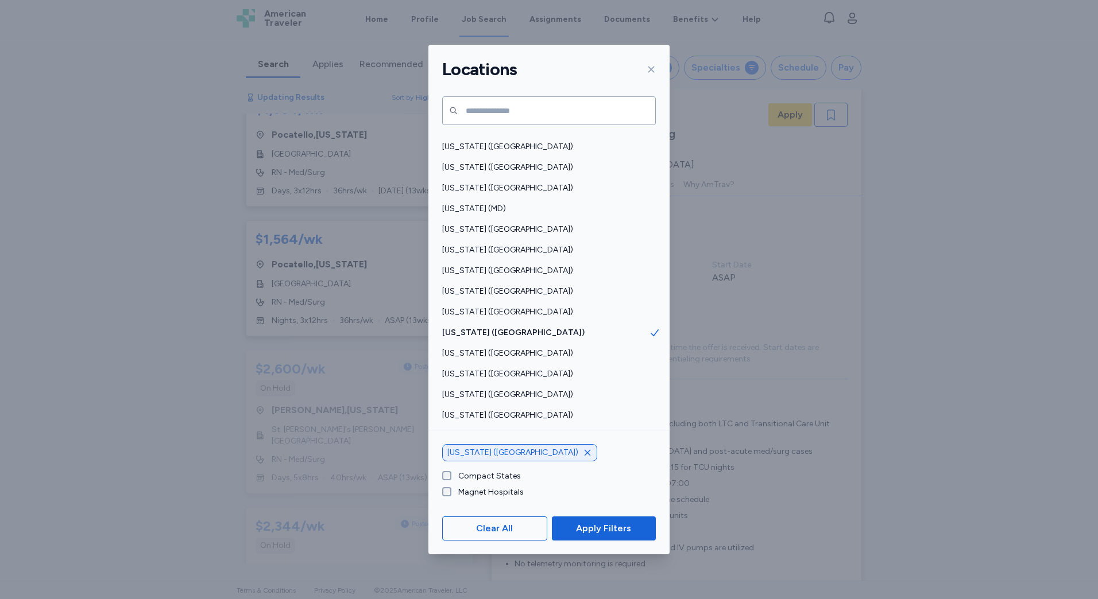
scroll to position [628, 0]
click at [583, 453] on icon "button" at bounding box center [587, 452] width 9 height 9
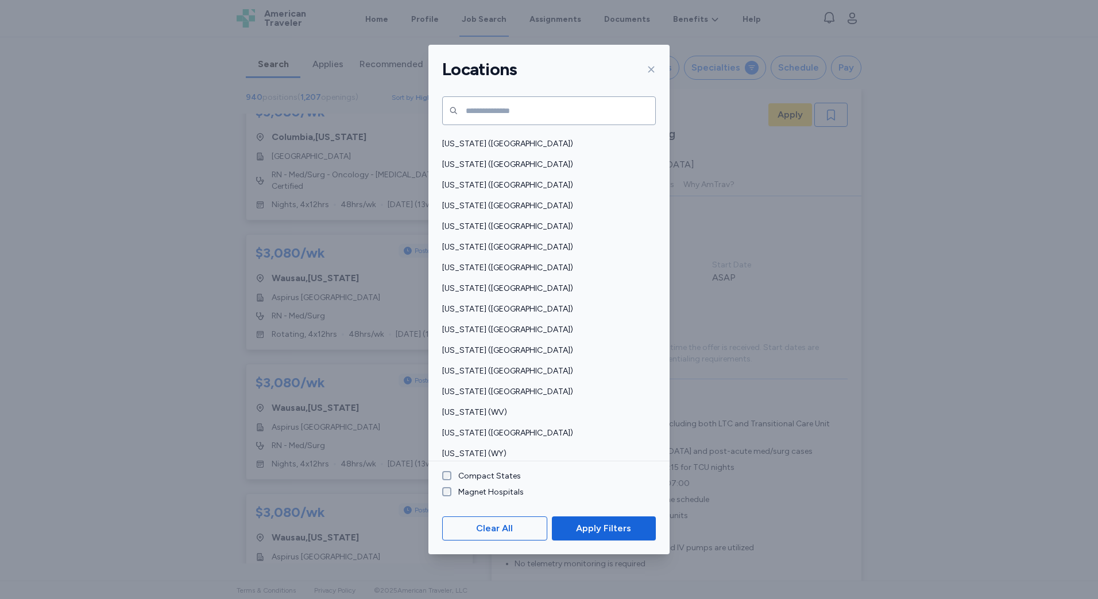
scroll to position [723, 0]
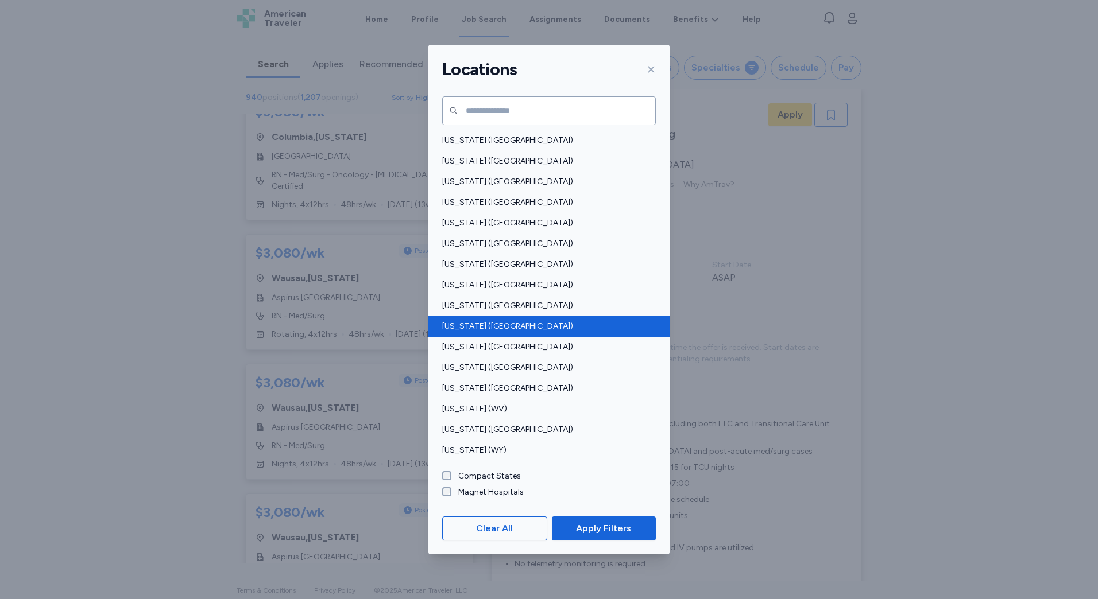
click at [489, 327] on span "[US_STATE] ([GEOGRAPHIC_DATA])" at bounding box center [545, 326] width 207 height 11
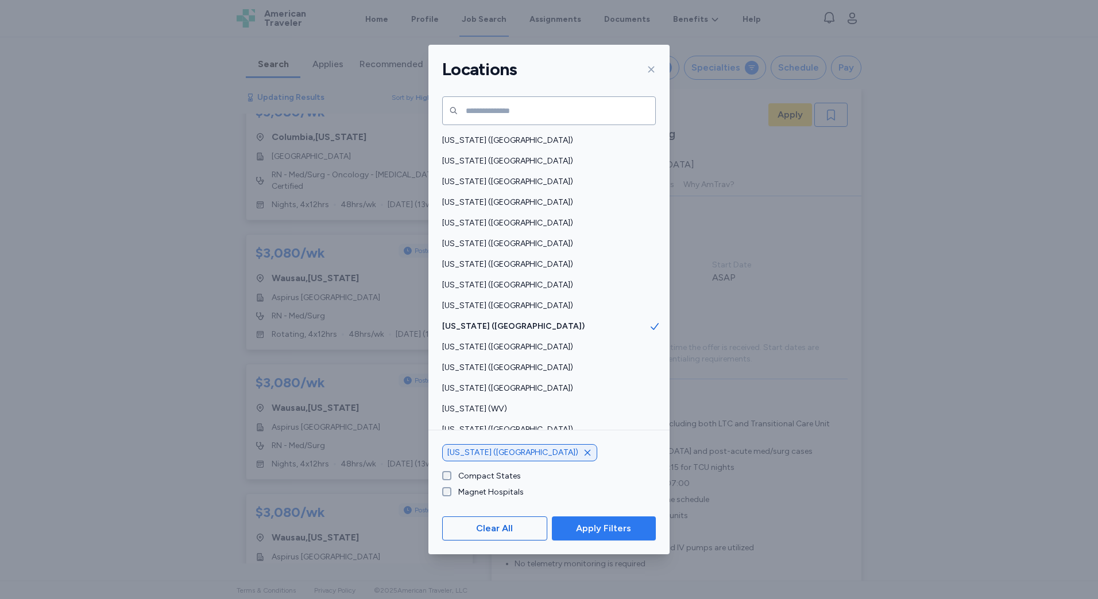
click at [587, 525] on span "Apply Filters" at bounding box center [603, 529] width 55 height 14
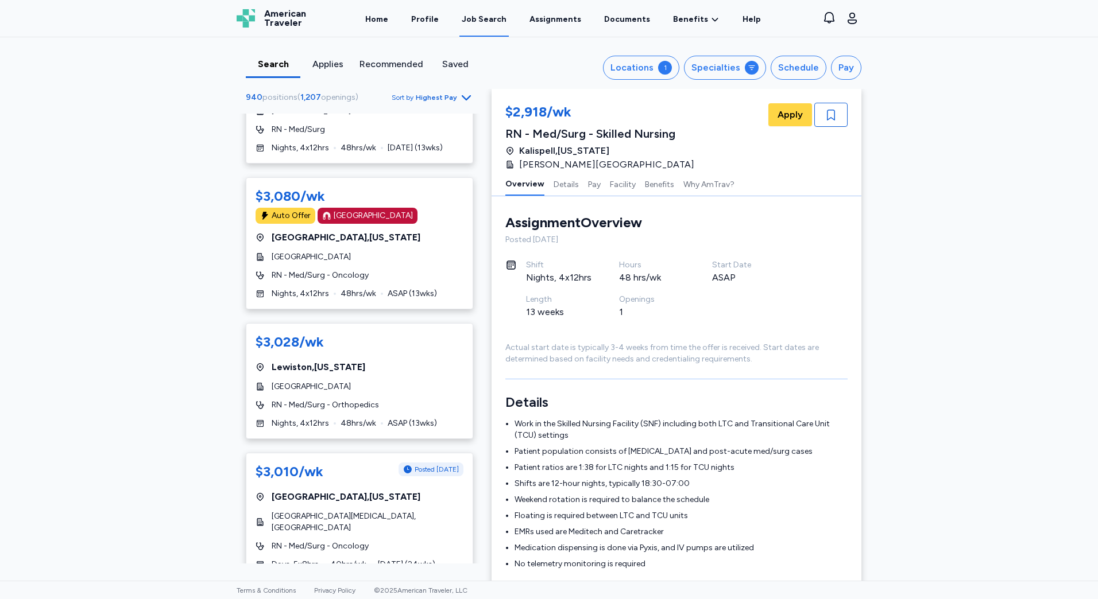
scroll to position [2067, 0]
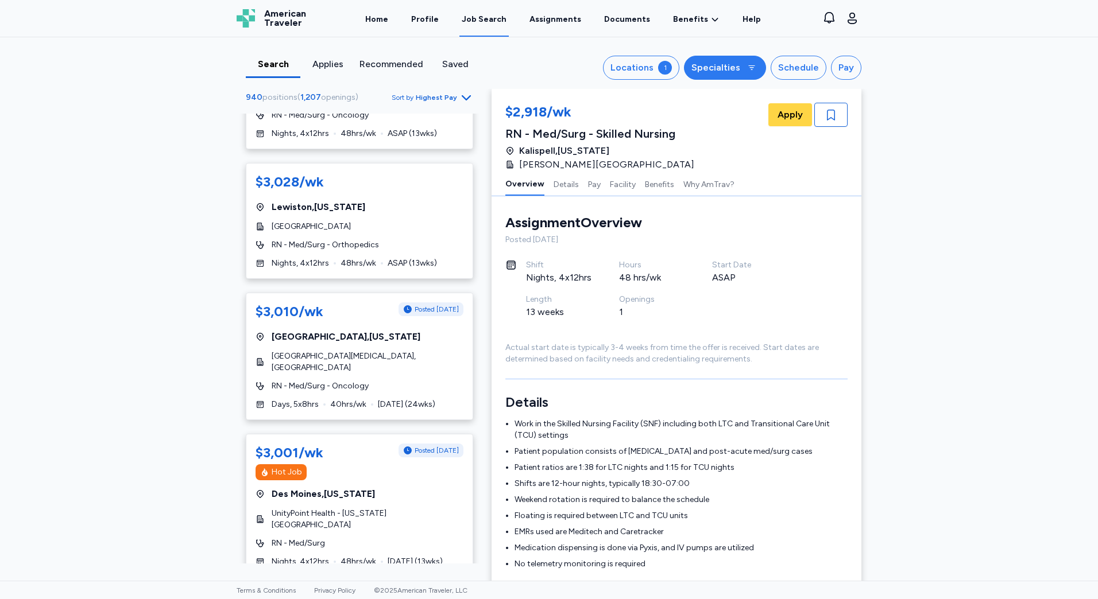
click at [727, 66] on div "Specialties" at bounding box center [715, 68] width 49 height 14
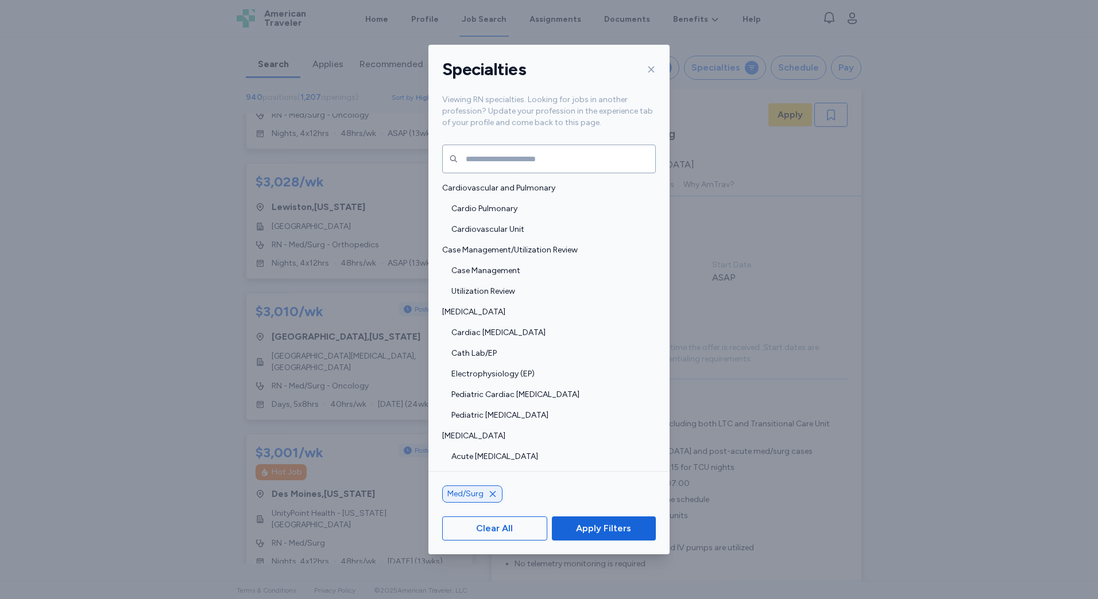
click at [655, 70] on icon at bounding box center [651, 69] width 9 height 9
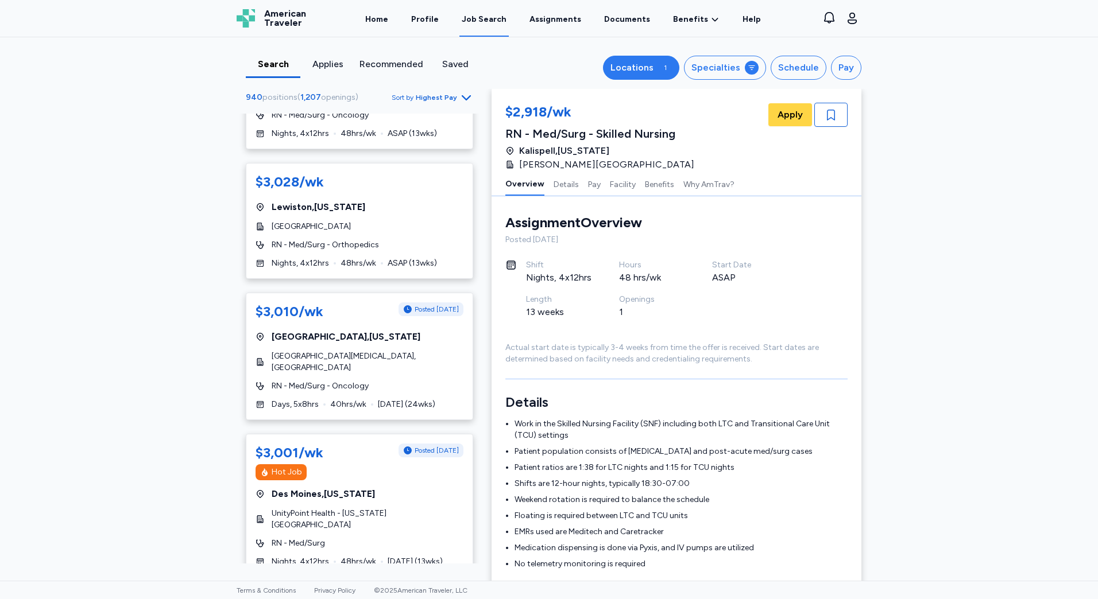
click at [660, 62] on button "Locations 1" at bounding box center [641, 68] width 76 height 24
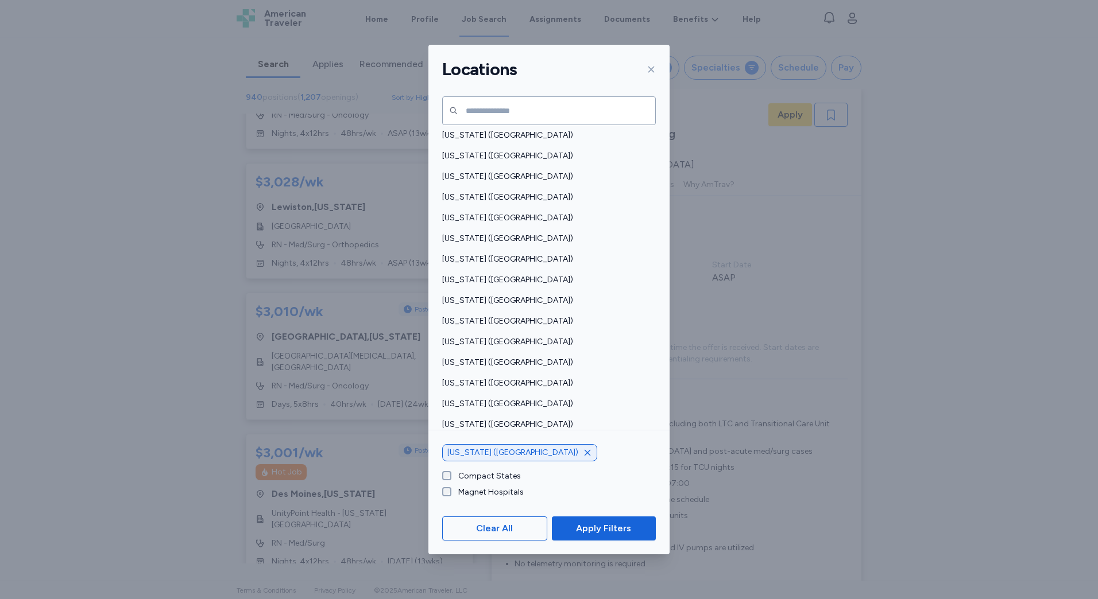
scroll to position [754, 0]
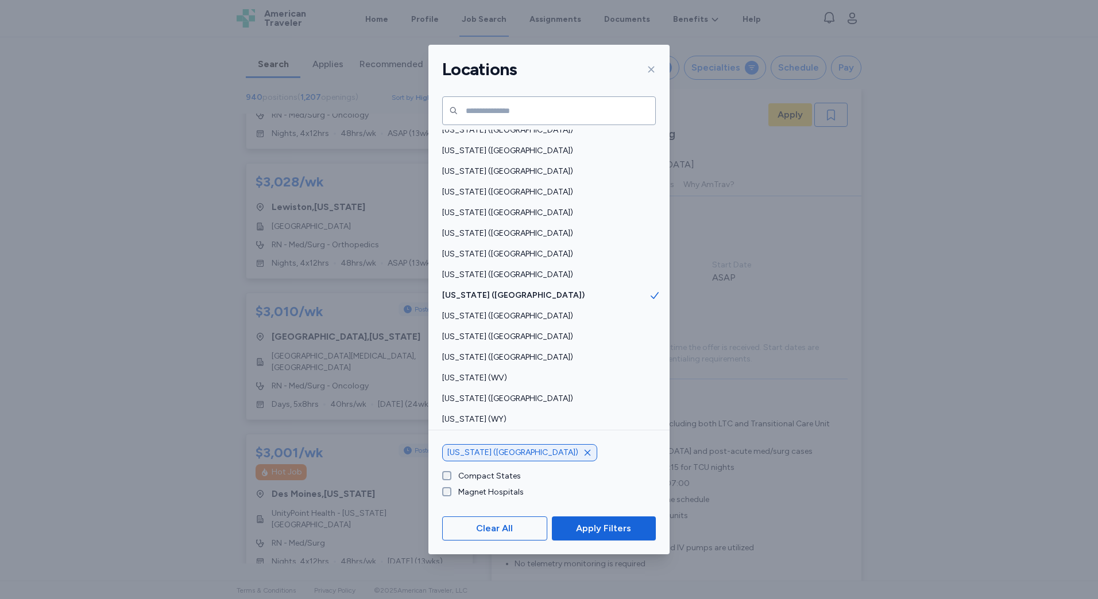
click at [489, 477] on label "Compact States" at bounding box center [485, 476] width 69 height 11
click at [597, 523] on span "Apply Filters" at bounding box center [603, 529] width 55 height 14
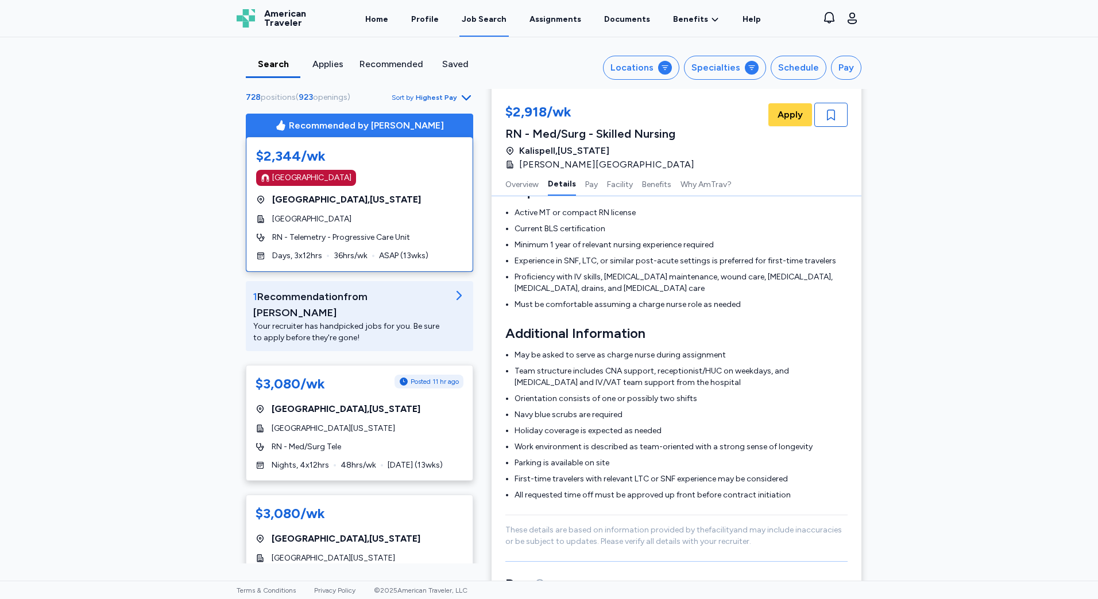
click at [161, 167] on div "Search Applies Recommended Saved Locations Specialties Schedule Pay 728 positio…" at bounding box center [549, 309] width 1098 height 544
click at [385, 23] on link "Home" at bounding box center [377, 19] width 28 height 36
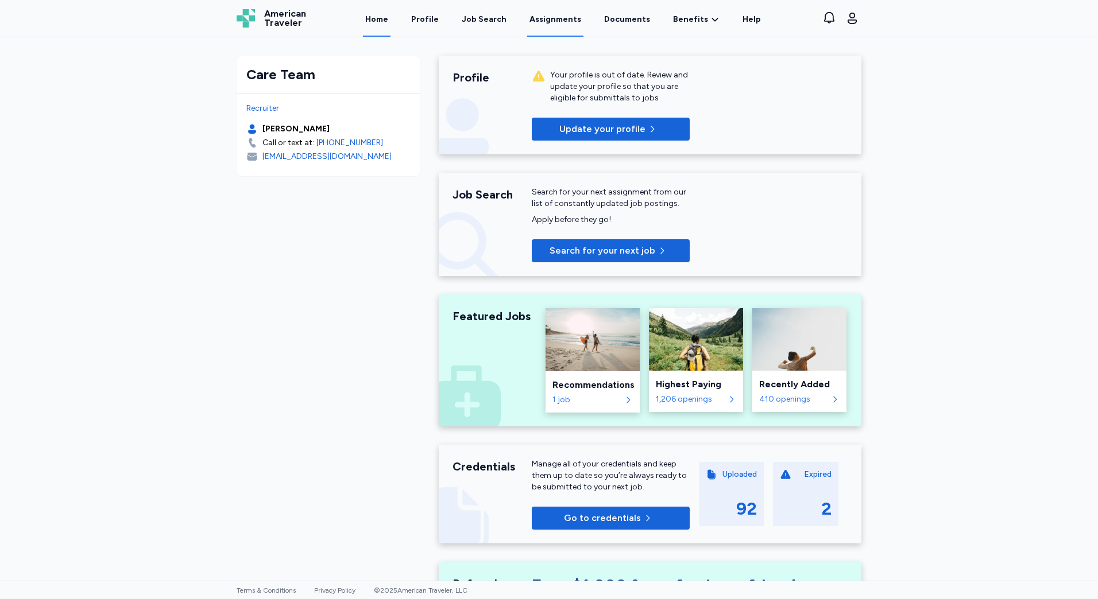
click at [571, 17] on link "Assignments" at bounding box center [555, 19] width 56 height 36
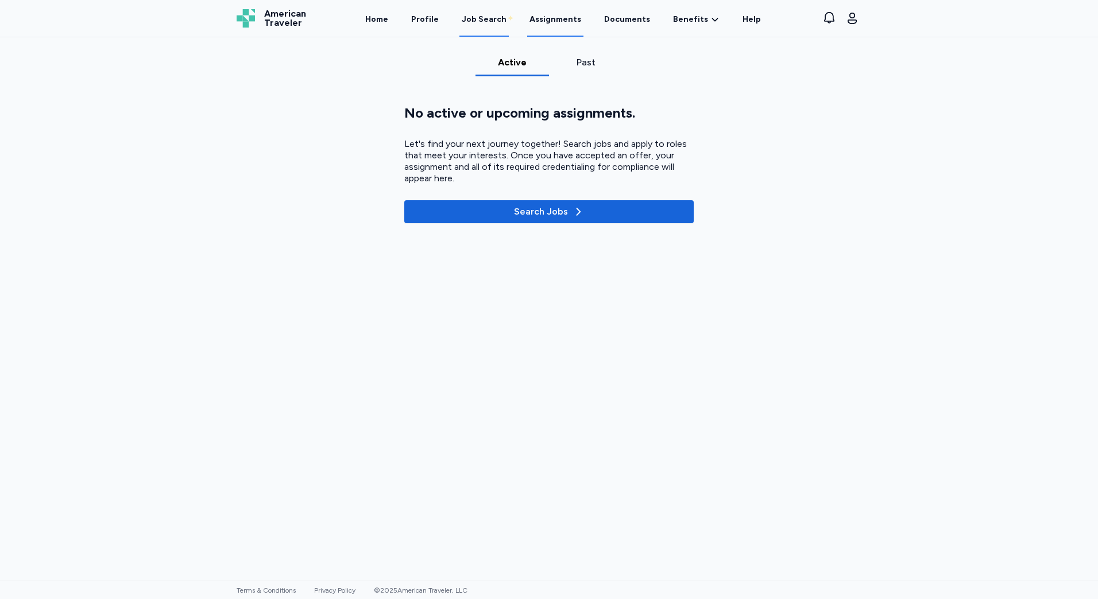
click at [490, 18] on div "Job Search" at bounding box center [484, 19] width 45 height 11
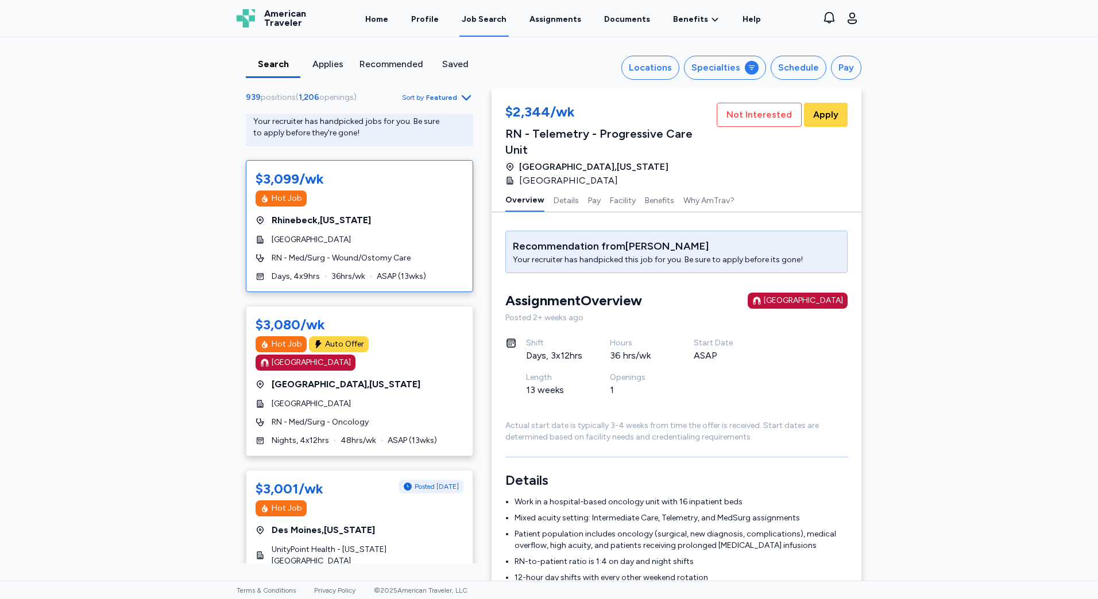
scroll to position [230, 0]
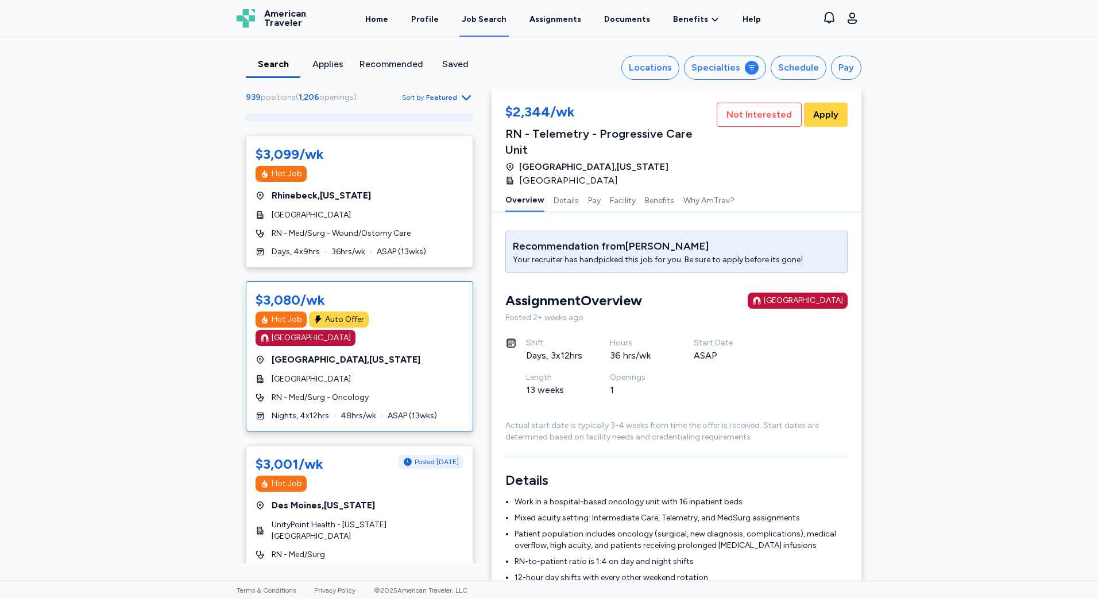
click at [365, 392] on div "RN - Med/Surg - Oncology" at bounding box center [360, 397] width 208 height 11
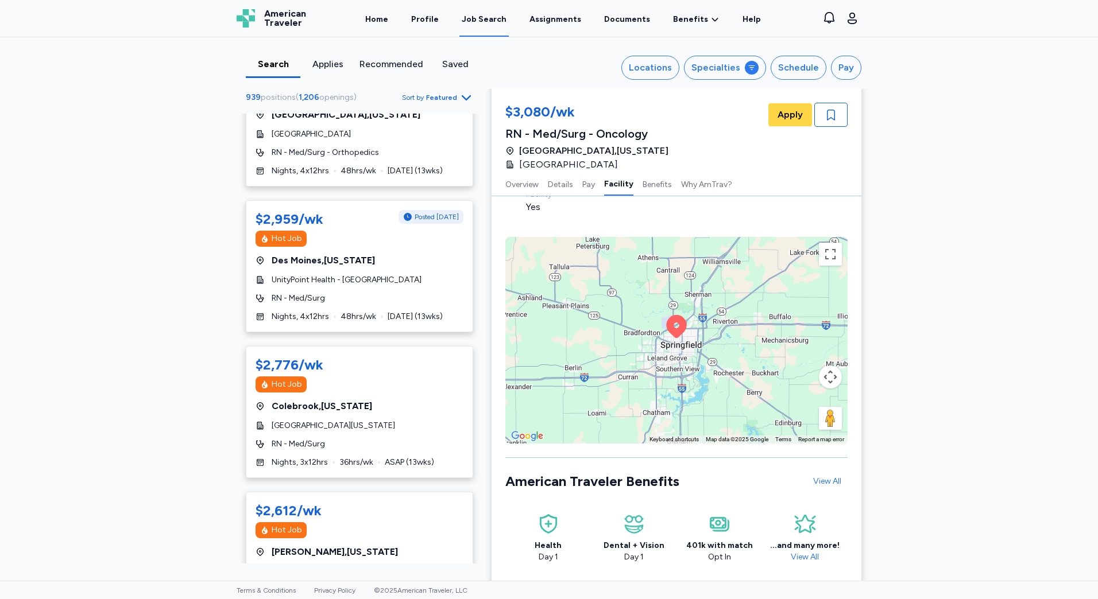
scroll to position [1091, 0]
